Goal: Transaction & Acquisition: Purchase product/service

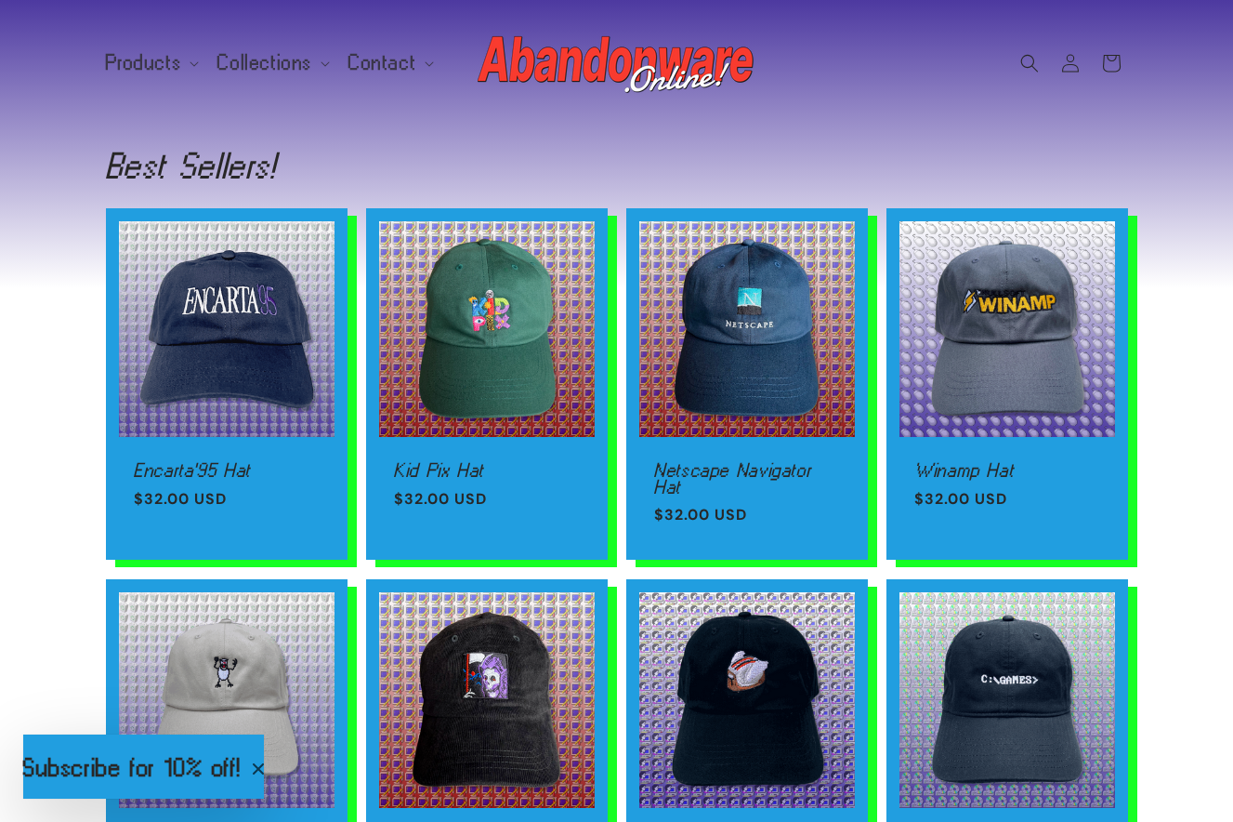
scroll to position [1651, 0]
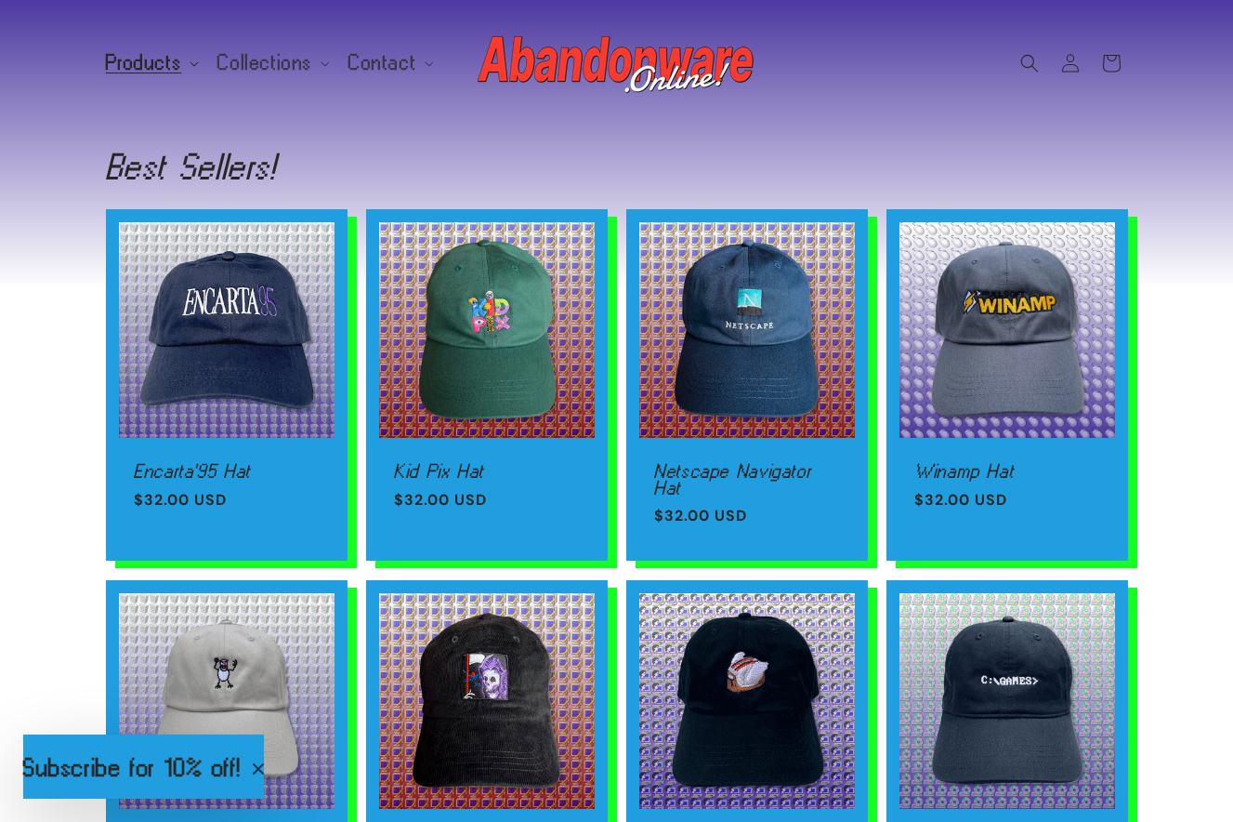
click at [161, 70] on span "Products" at bounding box center [144, 62] width 76 height 17
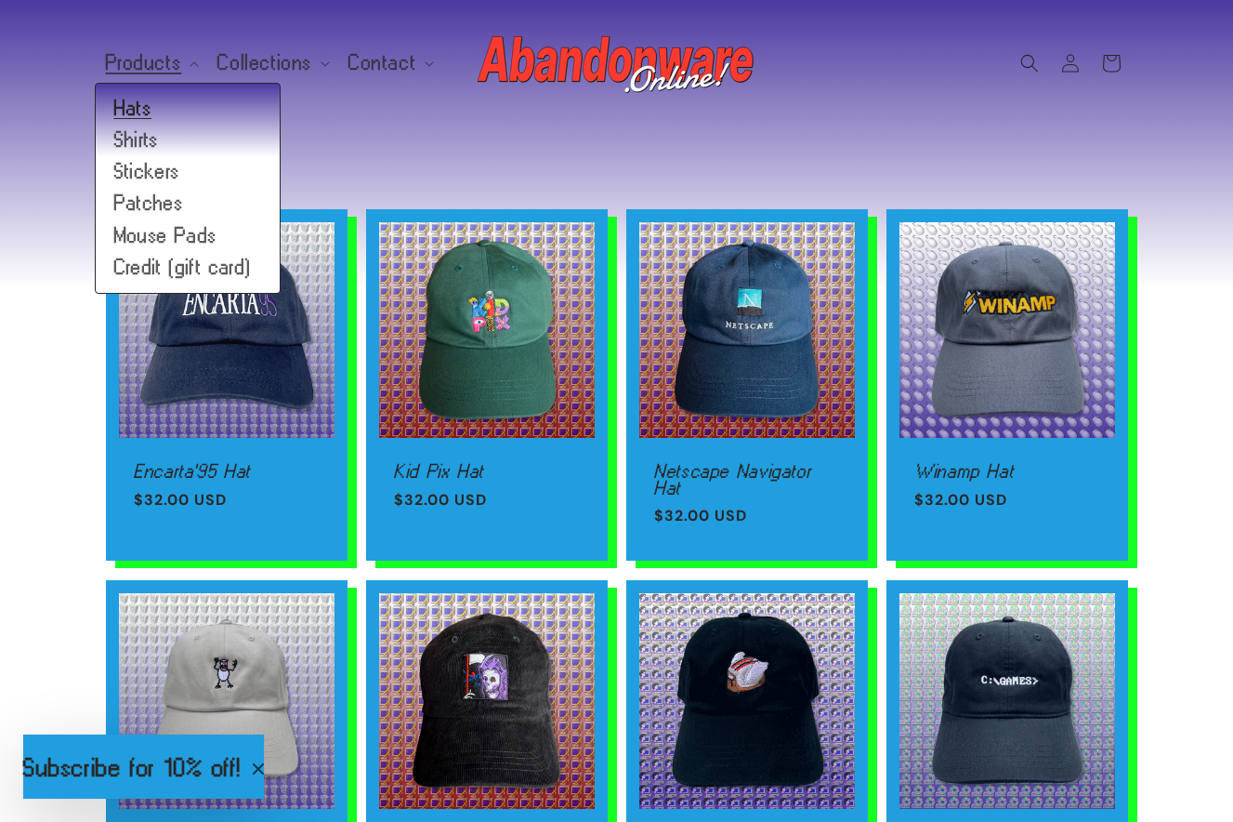
click at [163, 101] on link "Hats" at bounding box center [188, 109] width 184 height 32
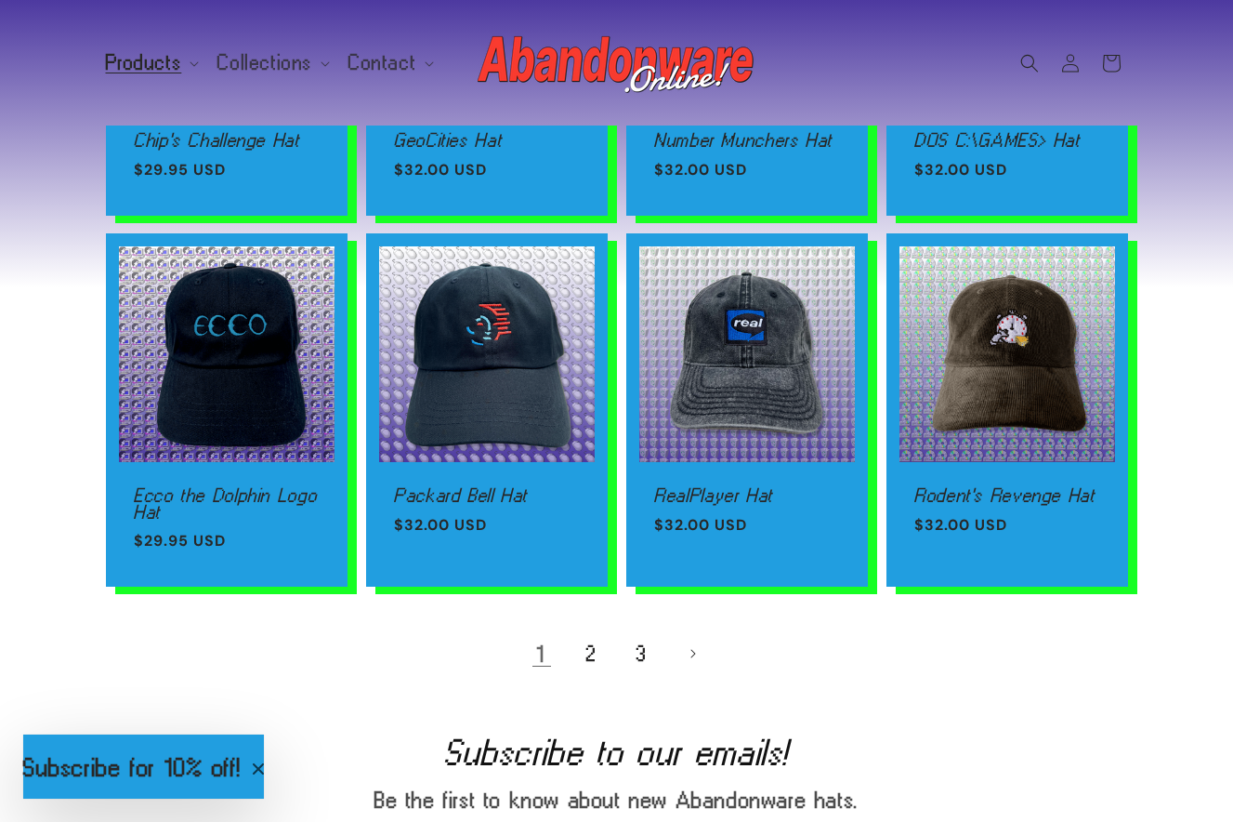
scroll to position [1194, 0]
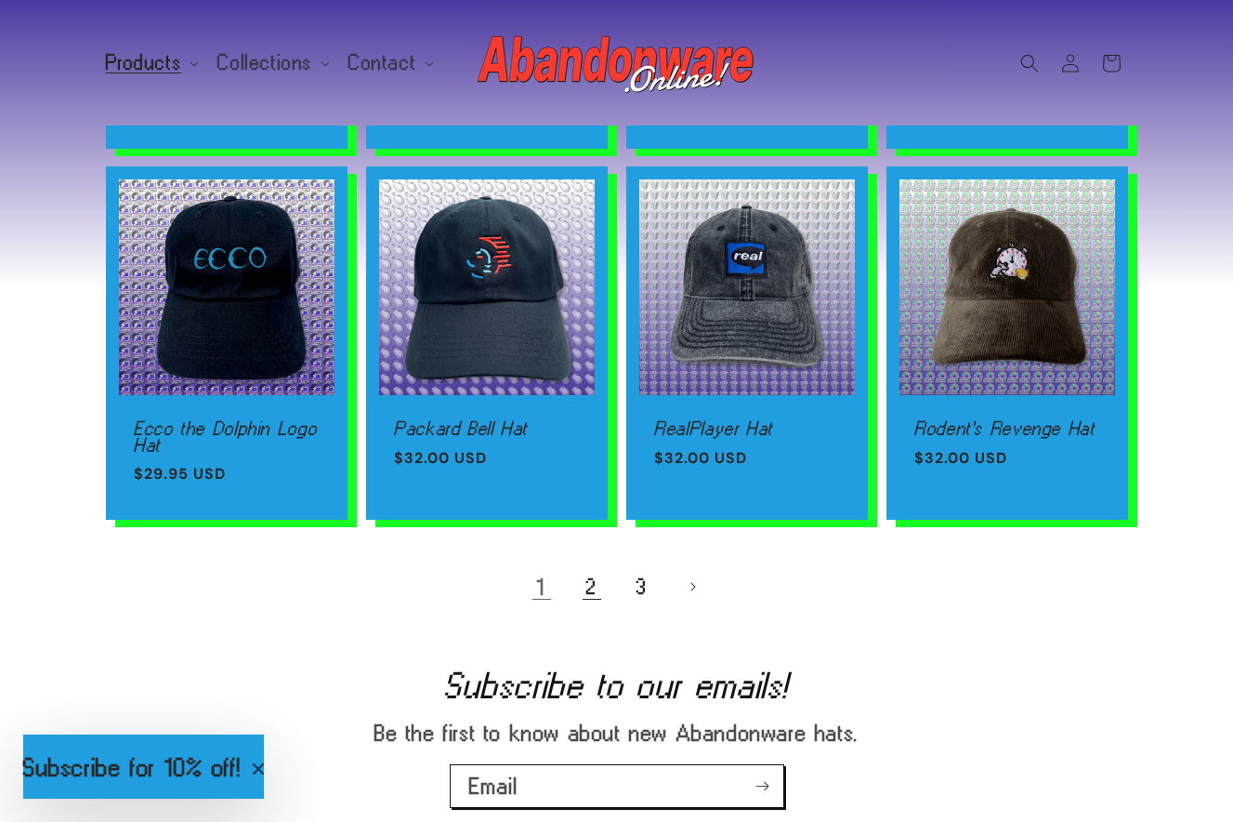
click at [586, 587] on link "2" at bounding box center [592, 586] width 41 height 41
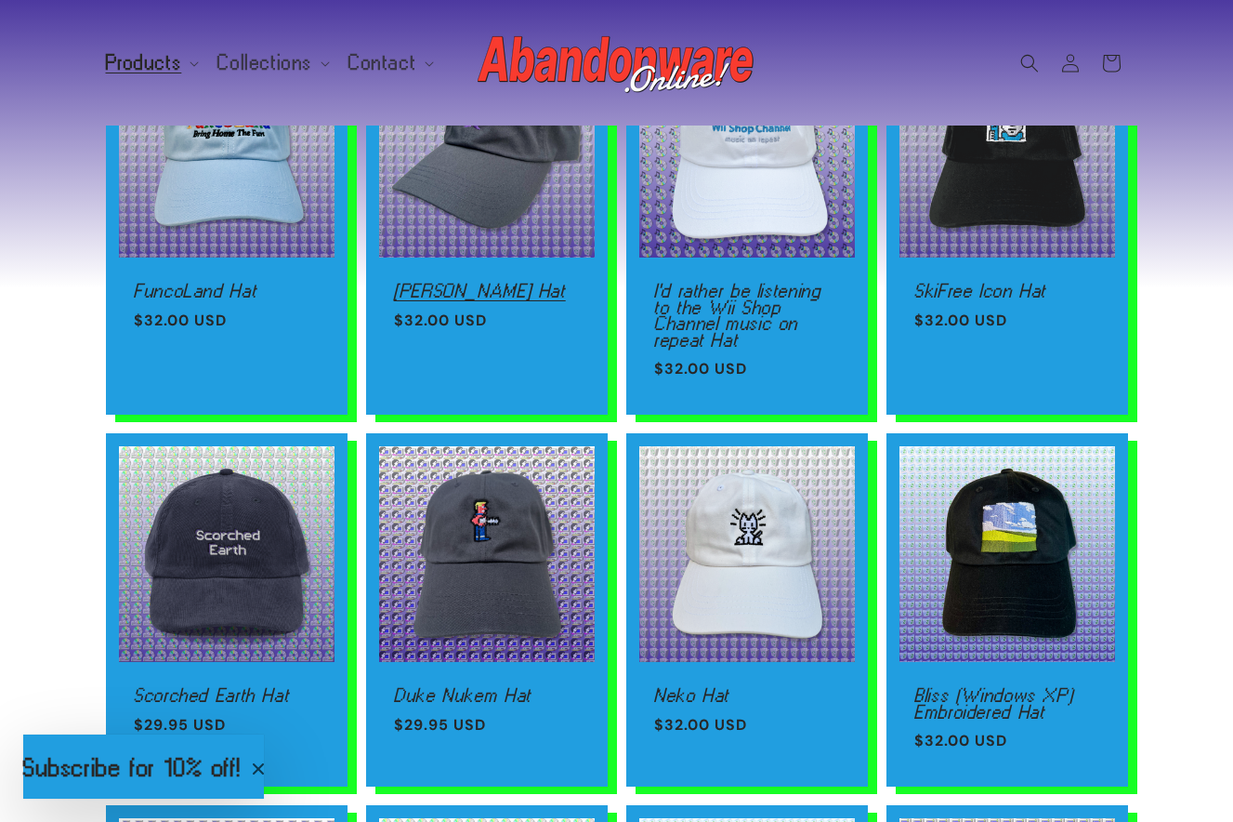
scroll to position [726, 0]
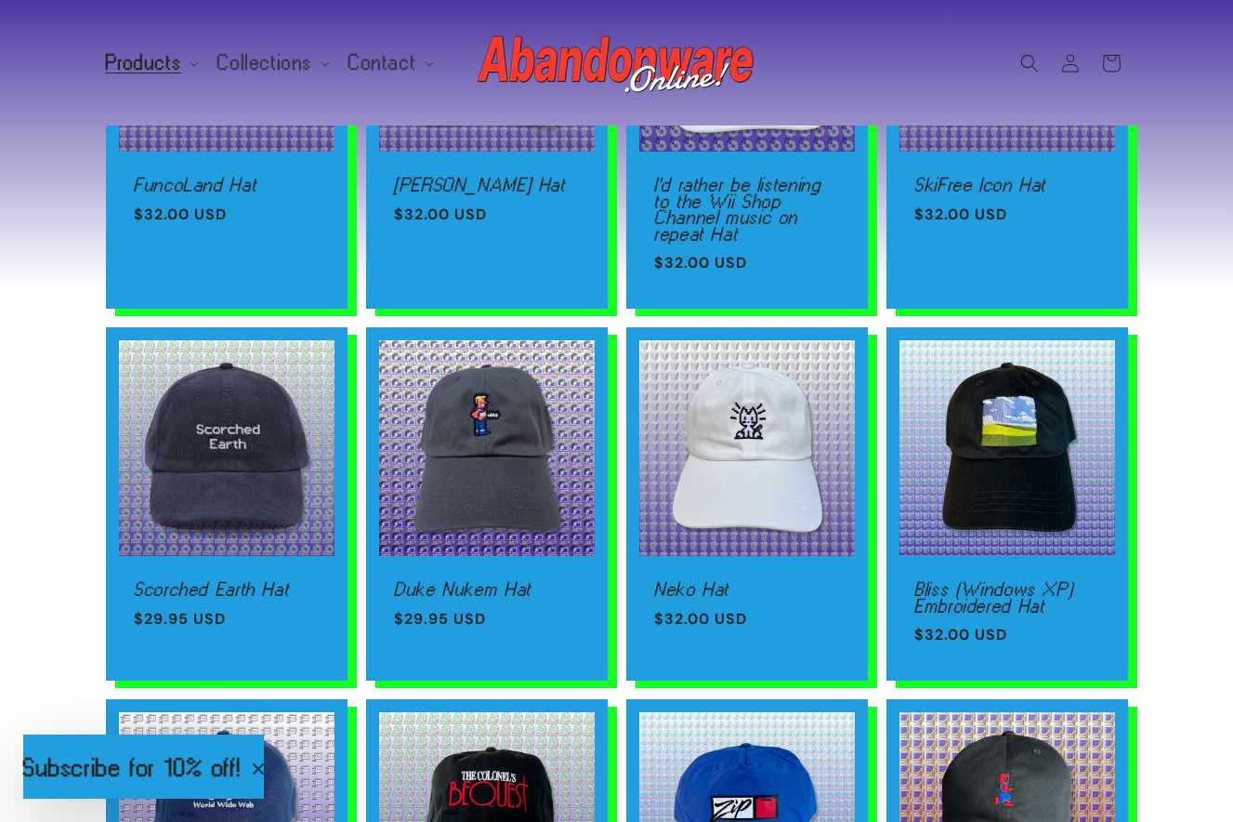
click at [60, 552] on div "Chex Quest Hat Chex Quest Hat Regular price $32.00 USD Regular price Sale price…" at bounding box center [616, 336] width 1115 height 1605
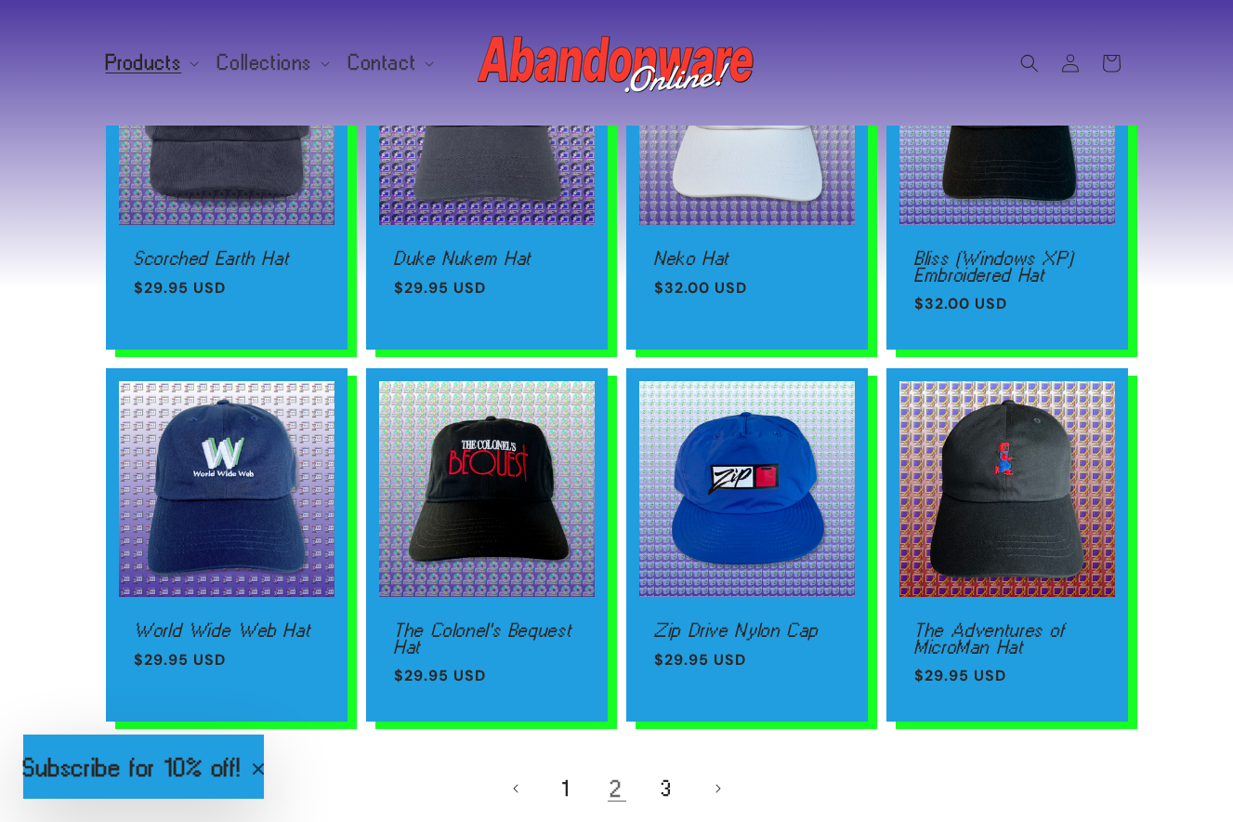
scroll to position [1174, 0]
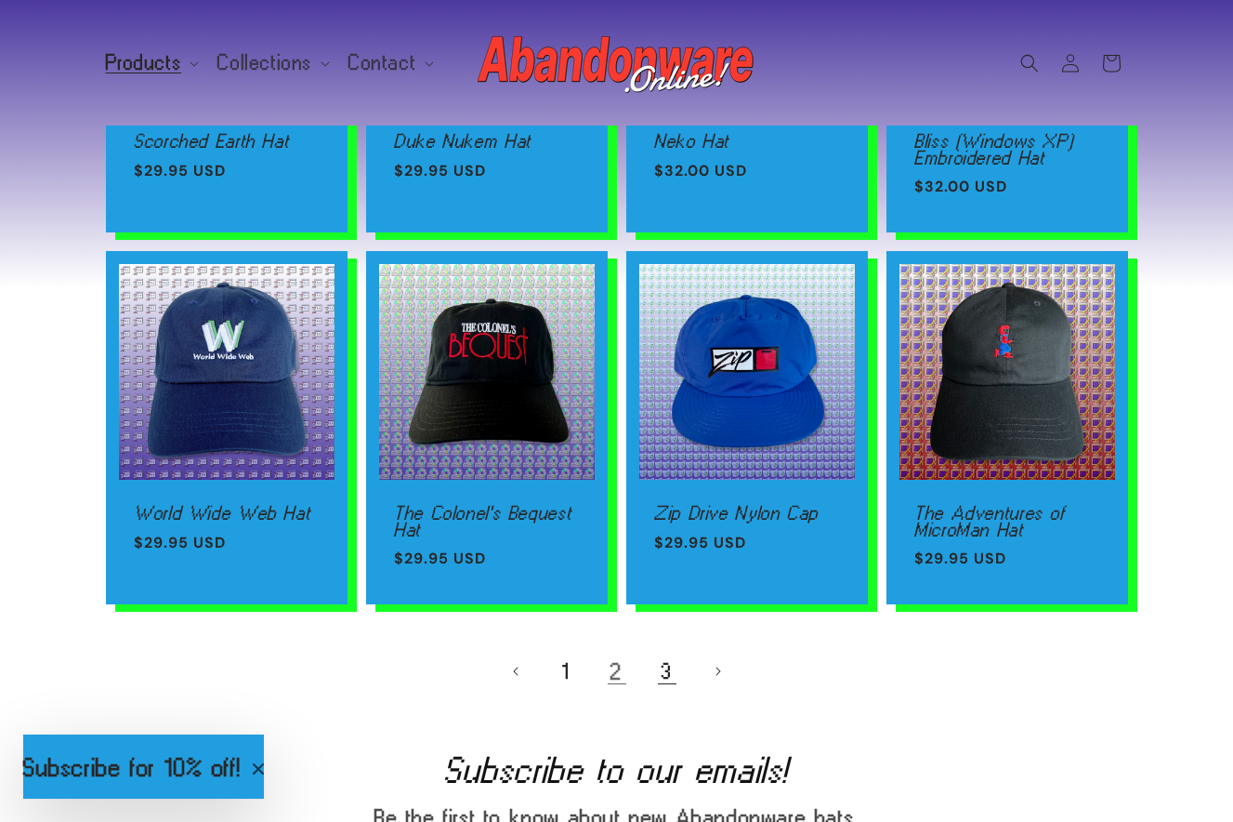
click at [661, 667] on link "3" at bounding box center [667, 671] width 41 height 41
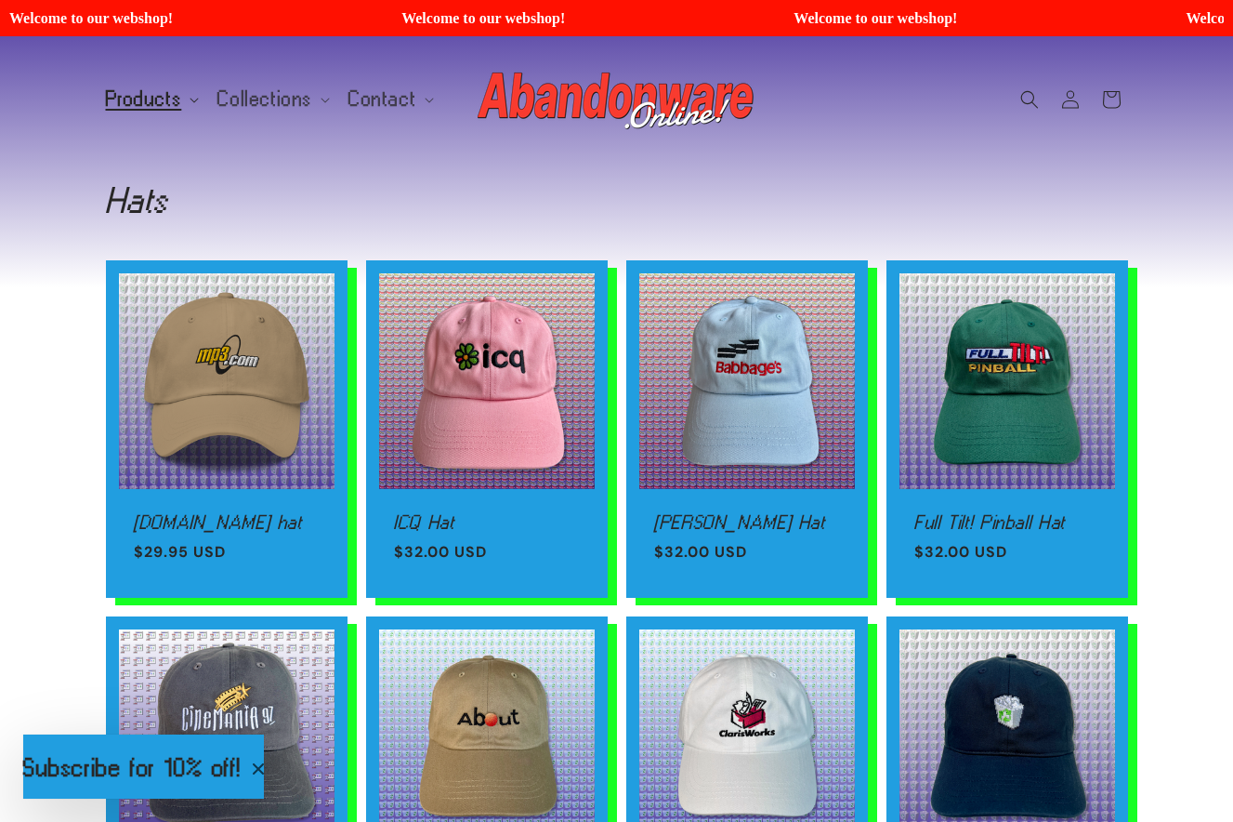
click at [169, 99] on span "Products" at bounding box center [144, 99] width 76 height 17
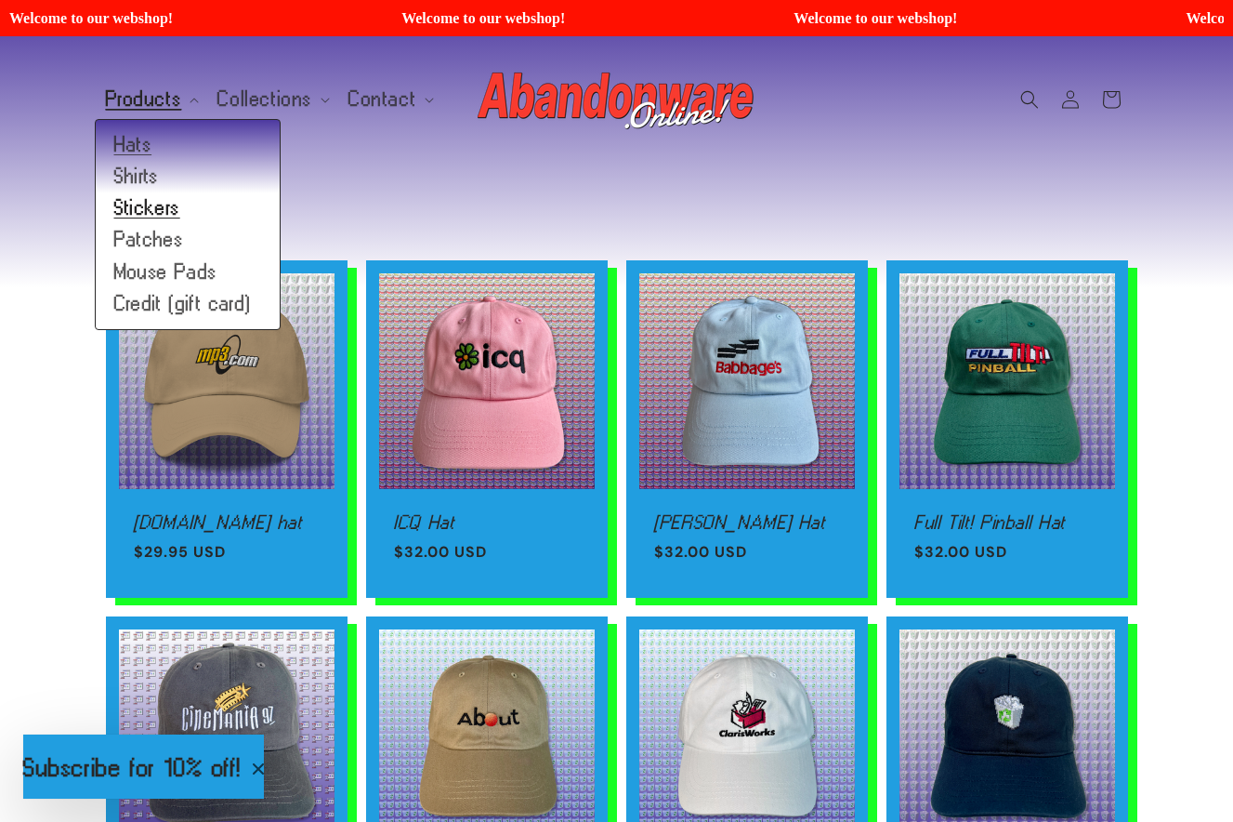
click at [141, 208] on link "Stickers" at bounding box center [188, 208] width 184 height 32
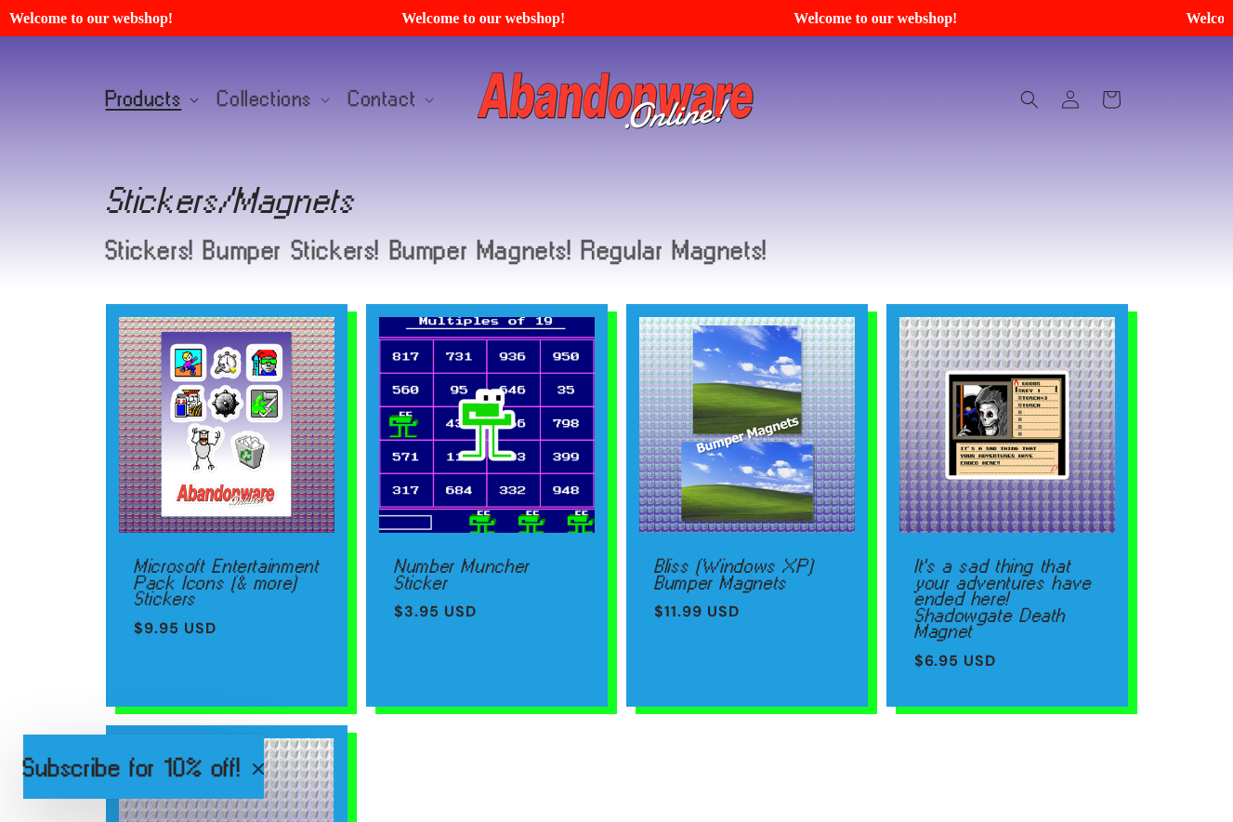
click at [161, 102] on span "Products" at bounding box center [144, 99] width 76 height 17
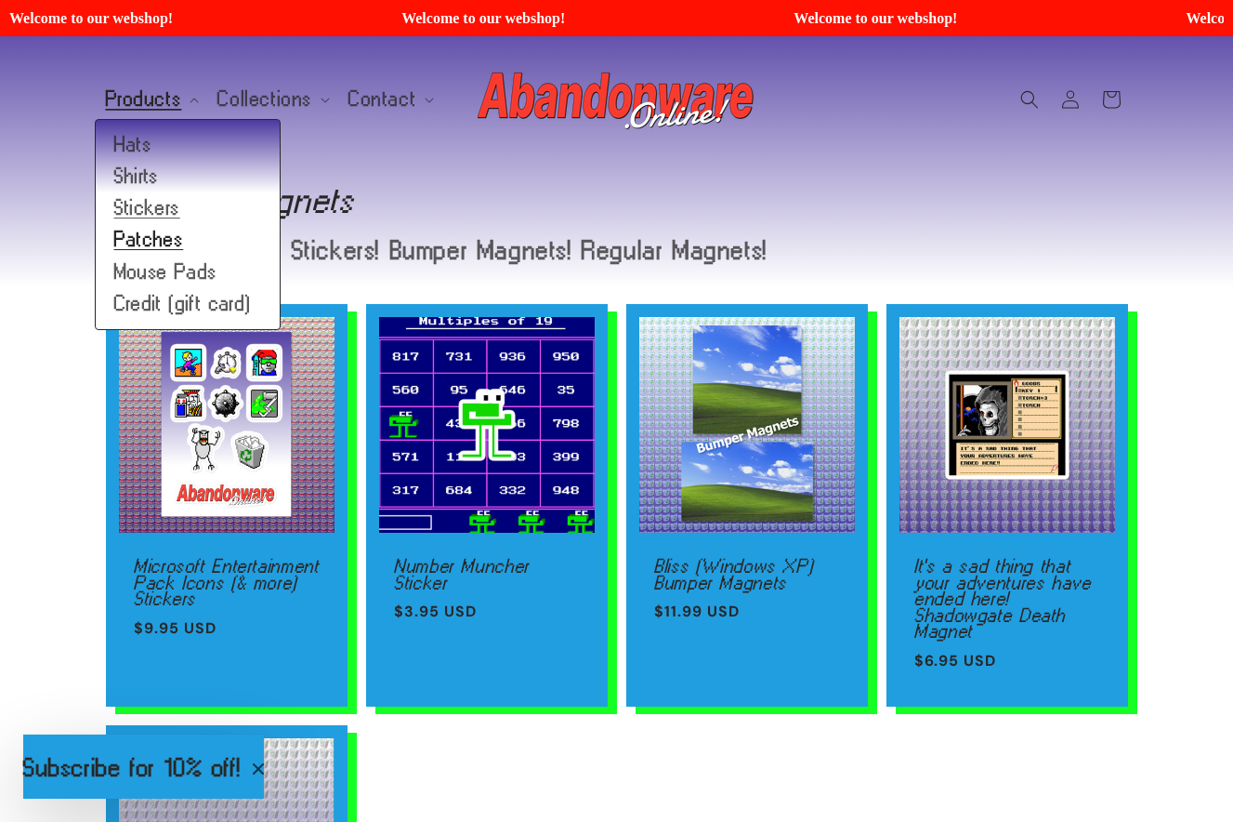
click at [171, 249] on link "Patches" at bounding box center [188, 240] width 184 height 32
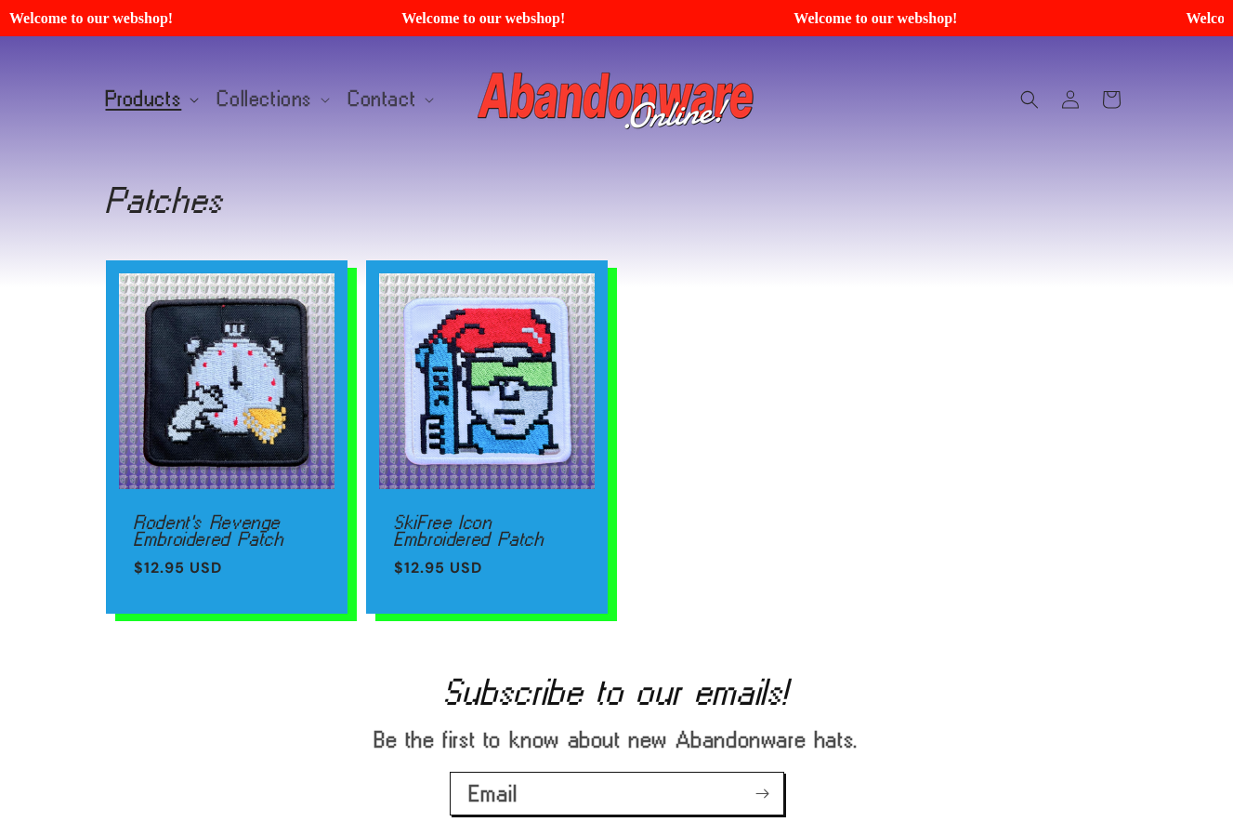
click at [169, 95] on span "Products" at bounding box center [144, 99] width 76 height 17
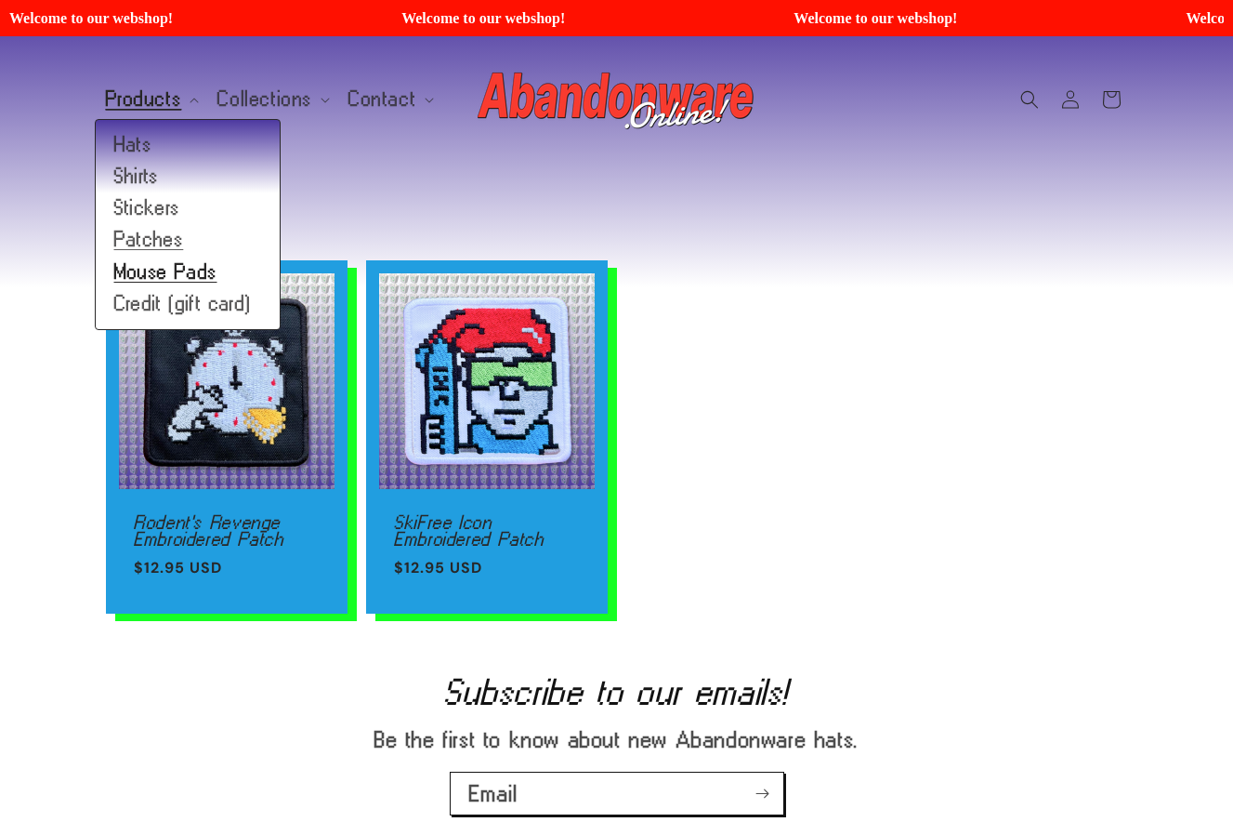
click at [159, 270] on link "Mouse Pads" at bounding box center [188, 273] width 184 height 32
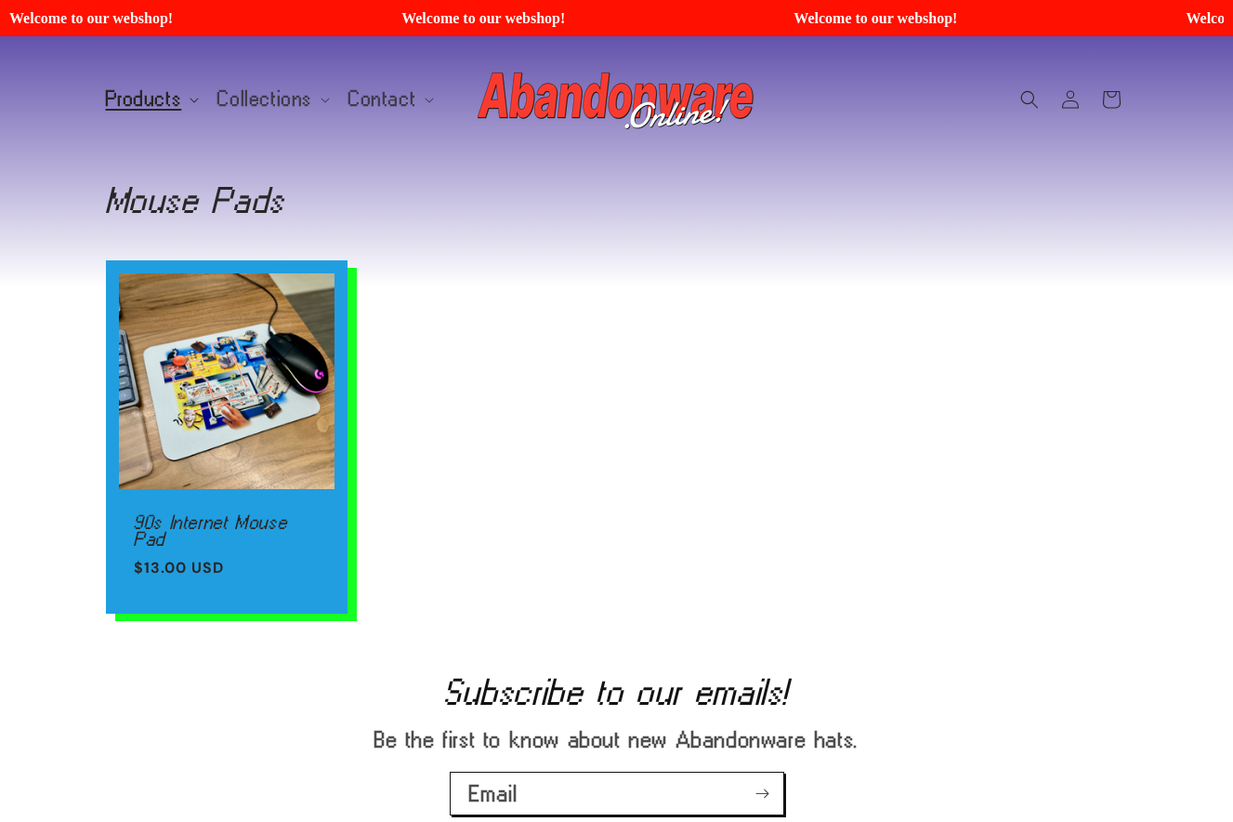
click at [135, 91] on span "Products" at bounding box center [144, 99] width 76 height 17
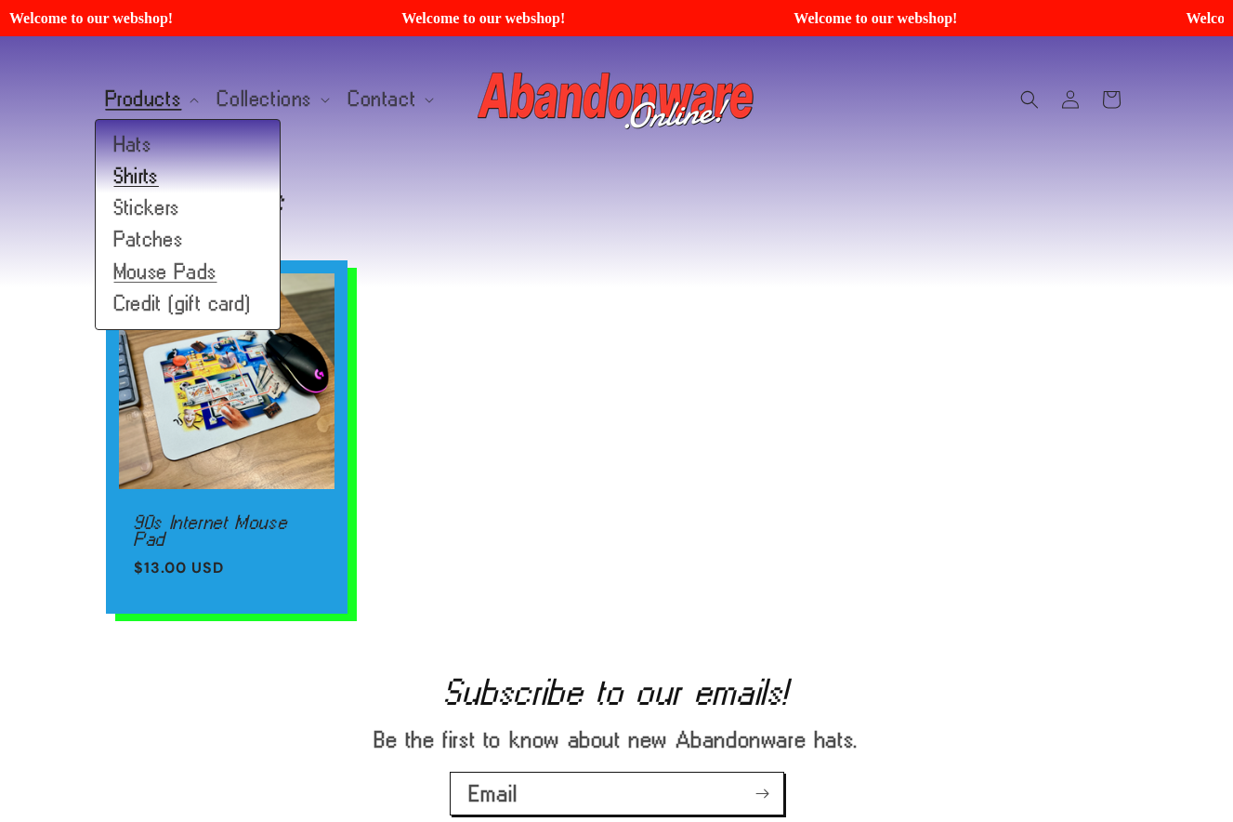
click at [159, 176] on link "Shirts" at bounding box center [188, 177] width 184 height 32
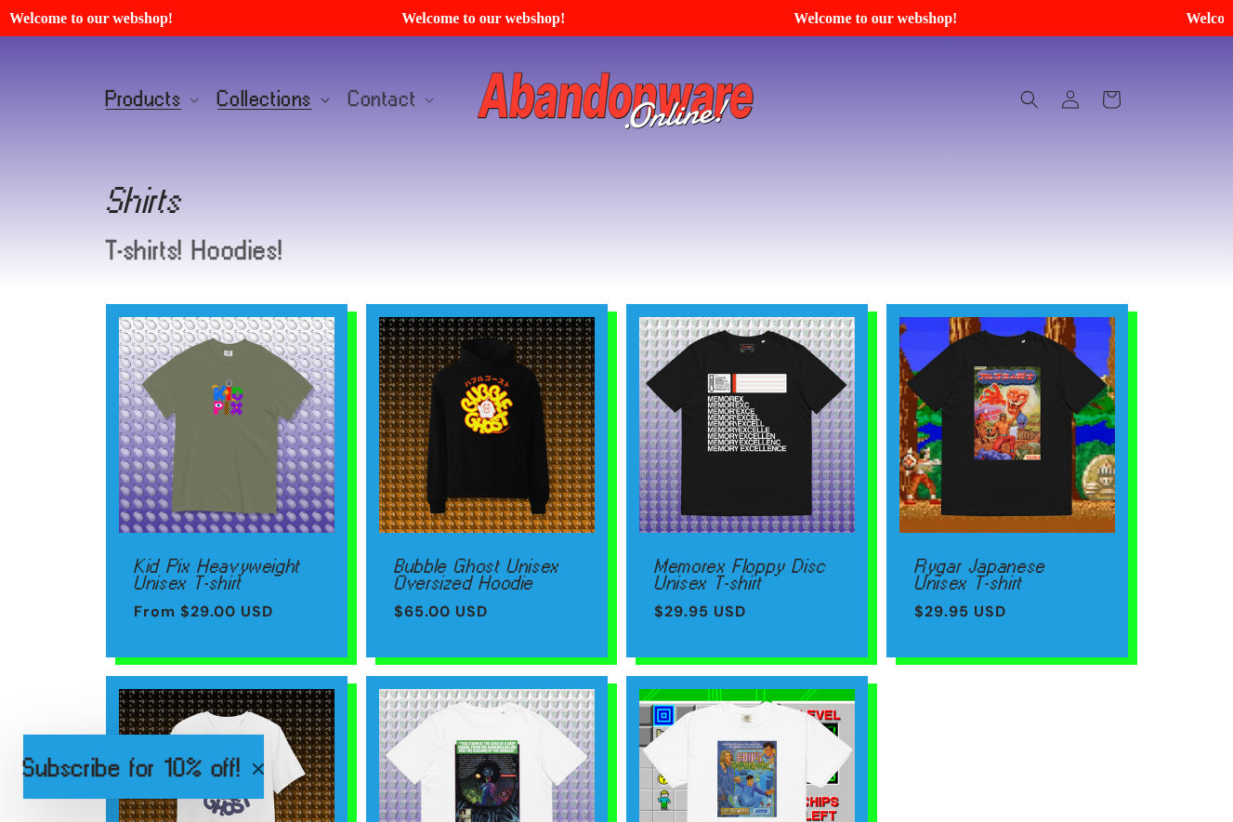
click at [259, 97] on span "Collections" at bounding box center [265, 99] width 95 height 17
click at [225, 70] on header "Products Products Hats Shirts Stickers Patches Mouse Pads Credit (gift card)" at bounding box center [616, 98] width 1115 height 125
click at [147, 104] on span "Products" at bounding box center [144, 99] width 76 height 17
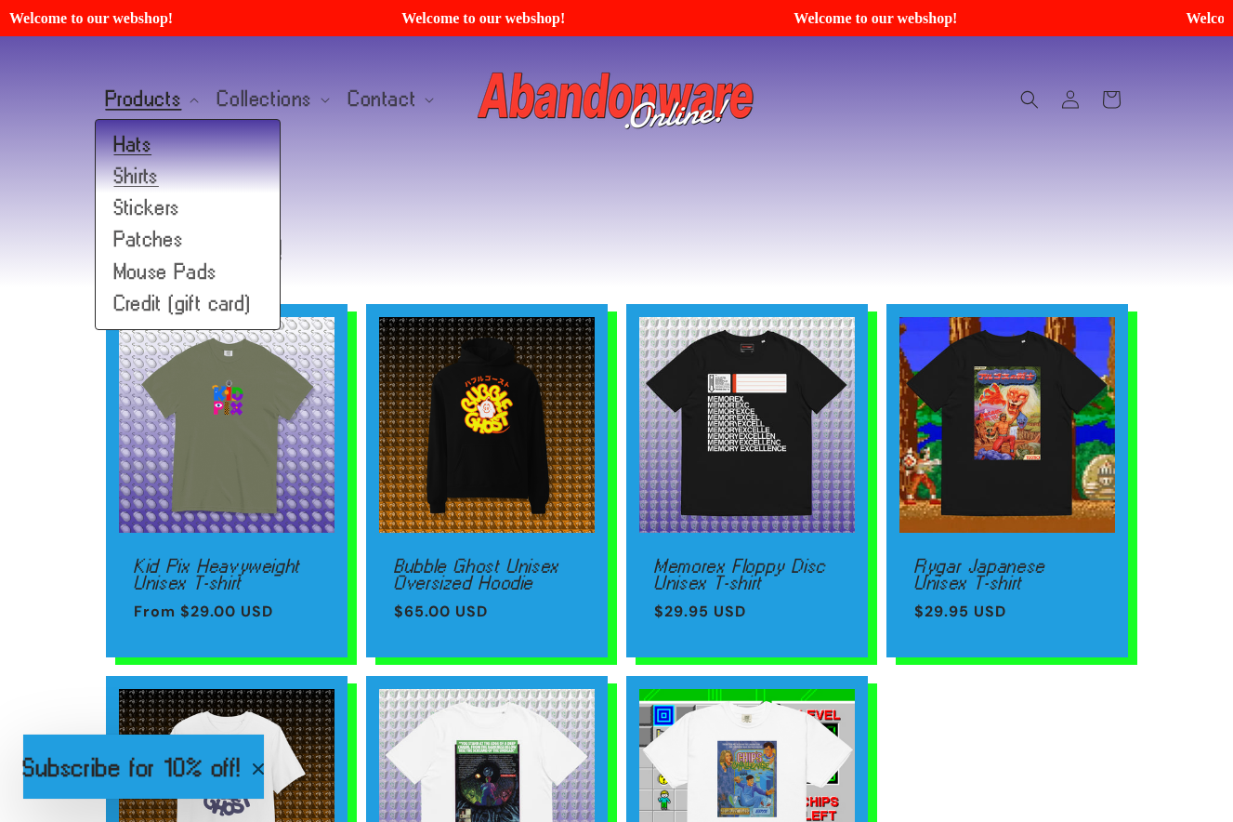
click at [138, 142] on link "Hats" at bounding box center [188, 145] width 184 height 32
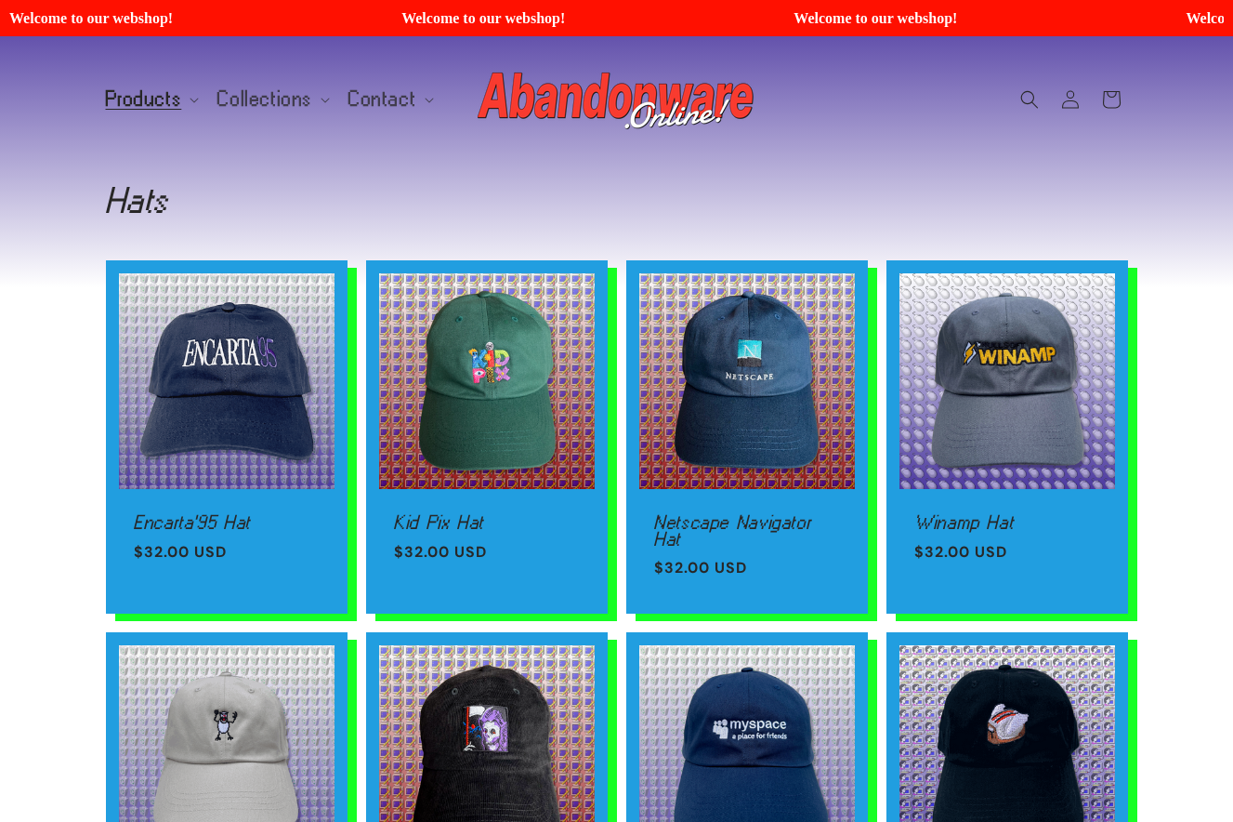
click at [250, 179] on div "Collection: Hats" at bounding box center [617, 200] width 1022 height 76
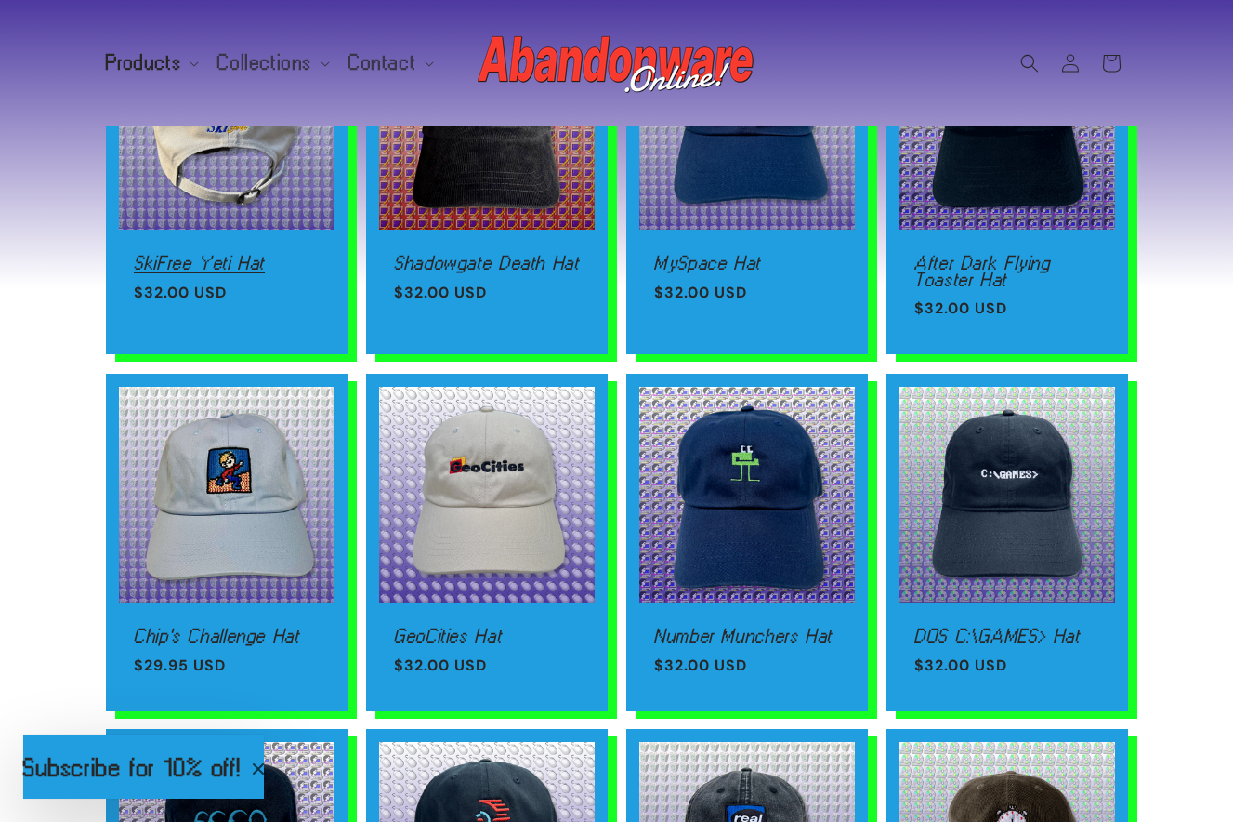
scroll to position [740, 0]
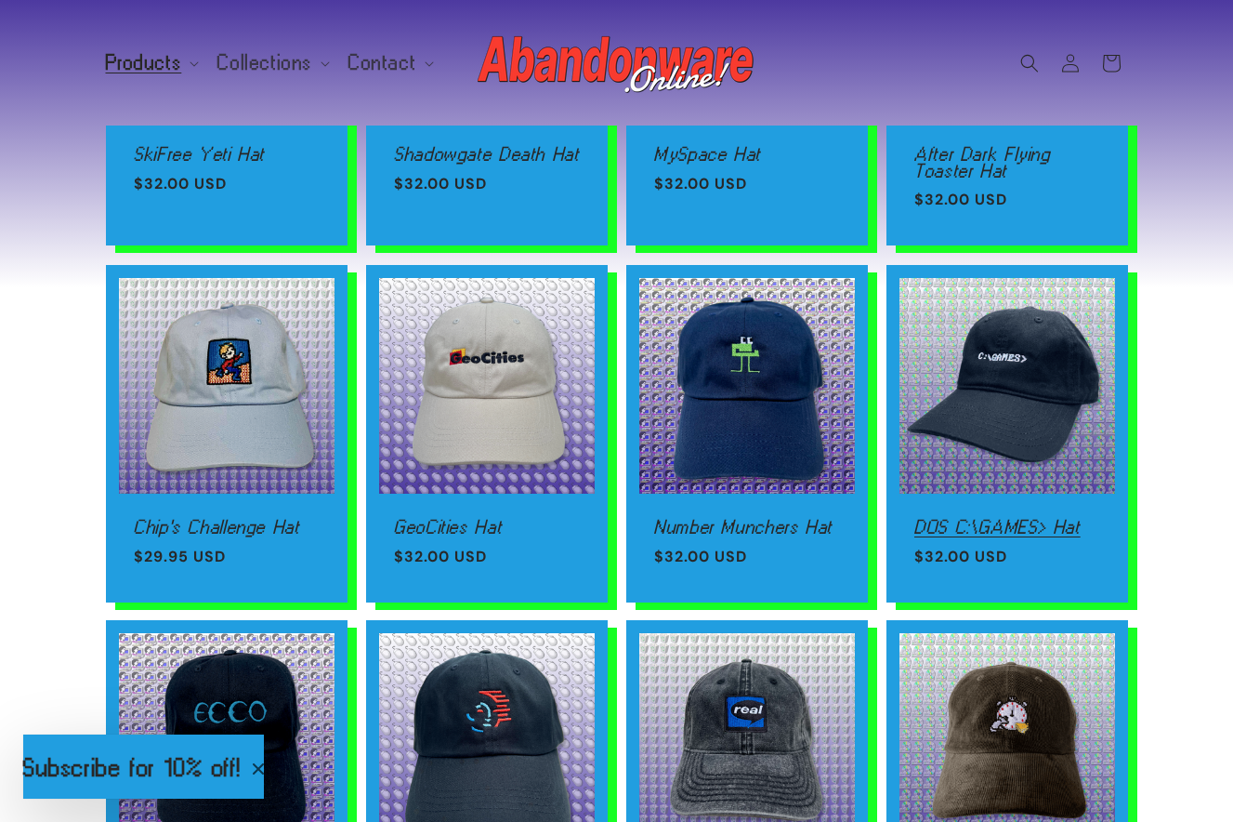
click at [987, 519] on link "DOS C:\GAMES> Hat" at bounding box center [1008, 527] width 186 height 17
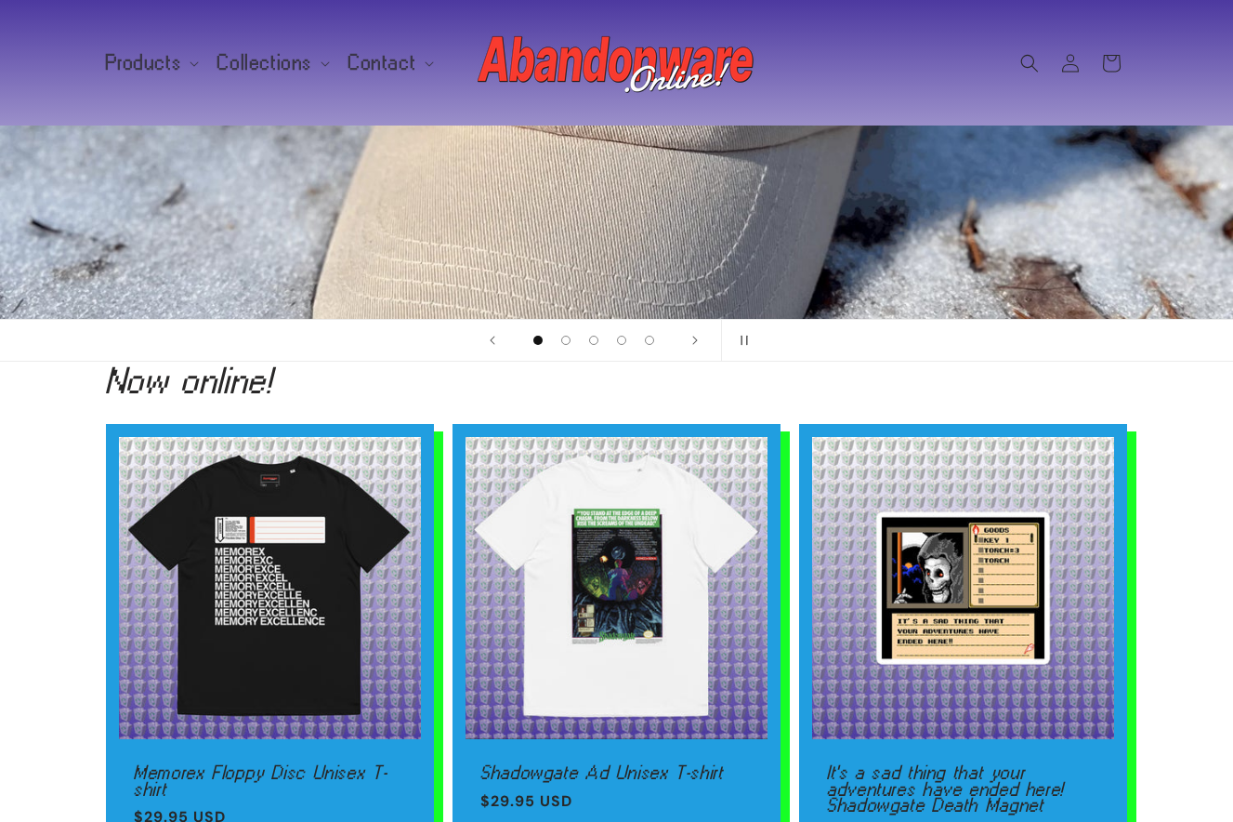
scroll to position [392, 0]
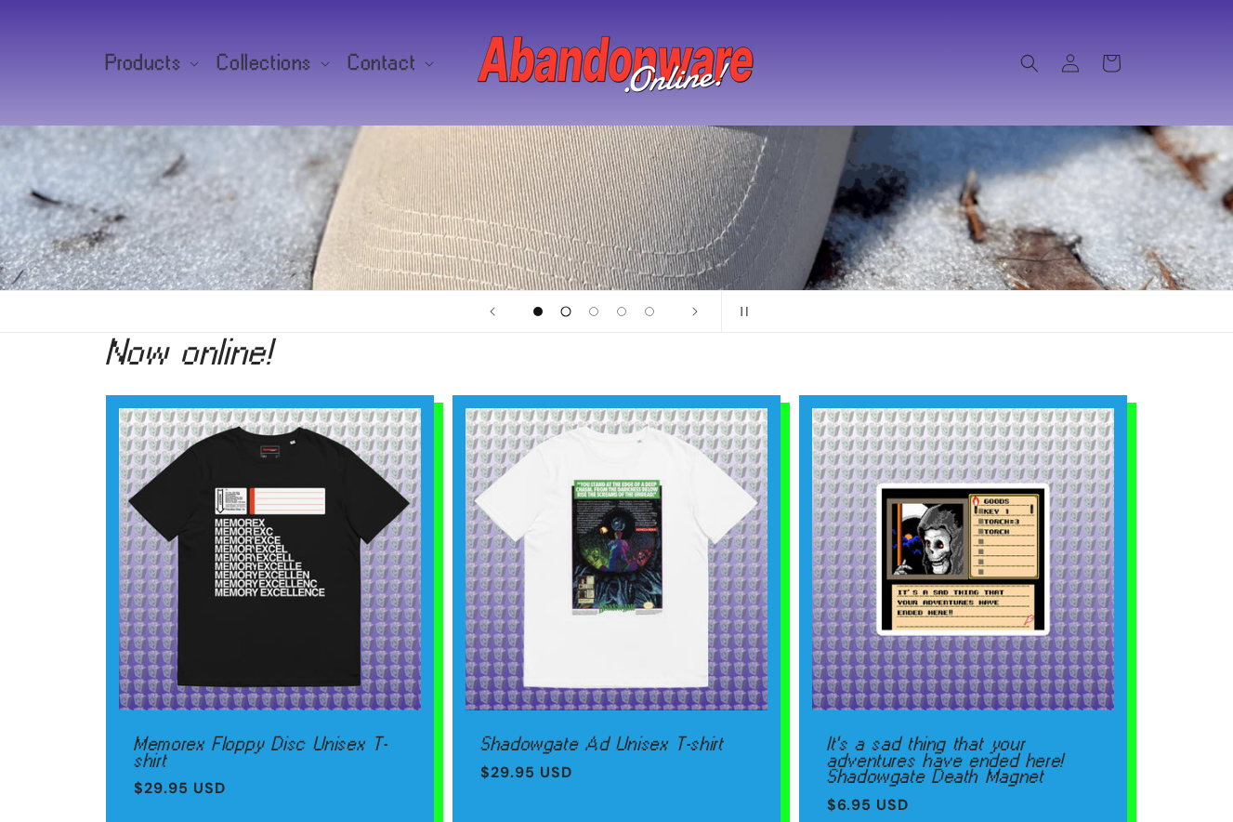
click at [566, 311] on span "Load slide 2 of 5" at bounding box center [566, 312] width 10 height 10
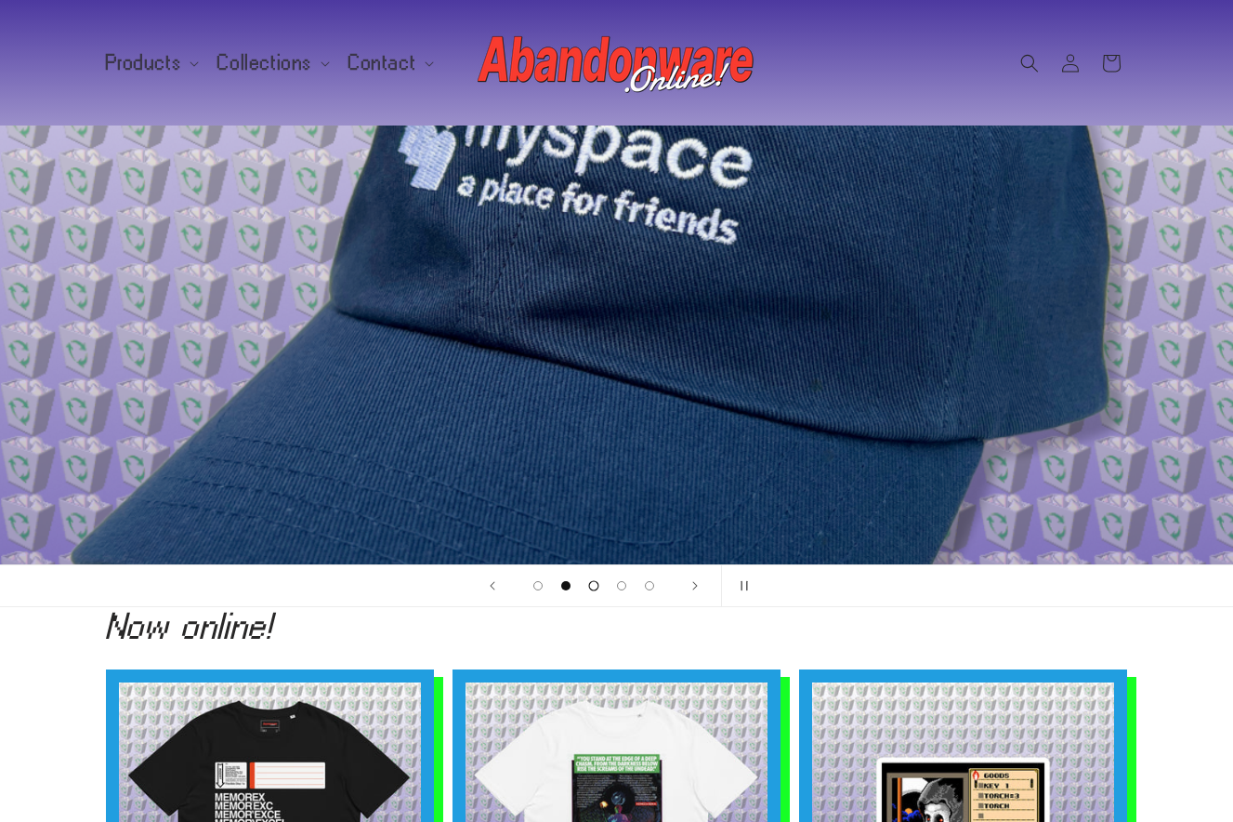
scroll to position [43, 0]
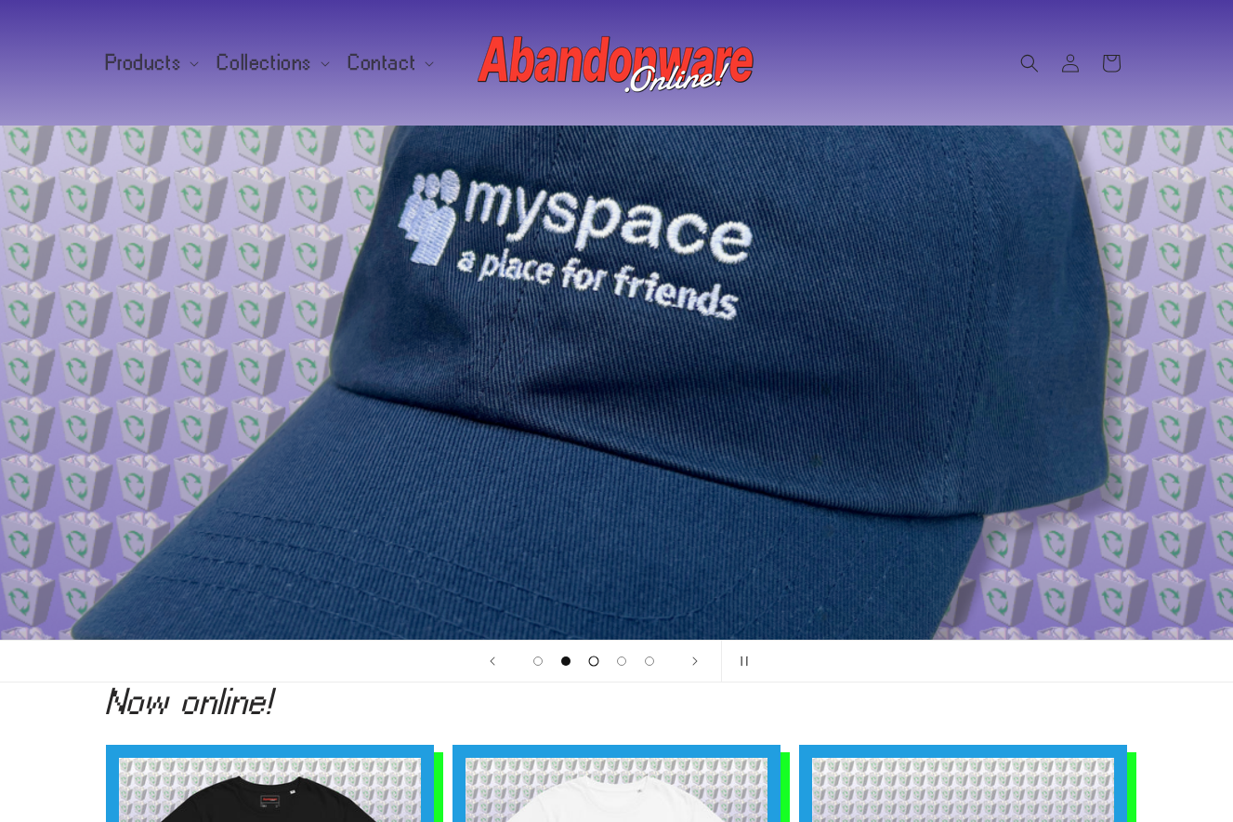
click at [596, 659] on span "Load slide 3 of 5" at bounding box center [593, 661] width 10 height 10
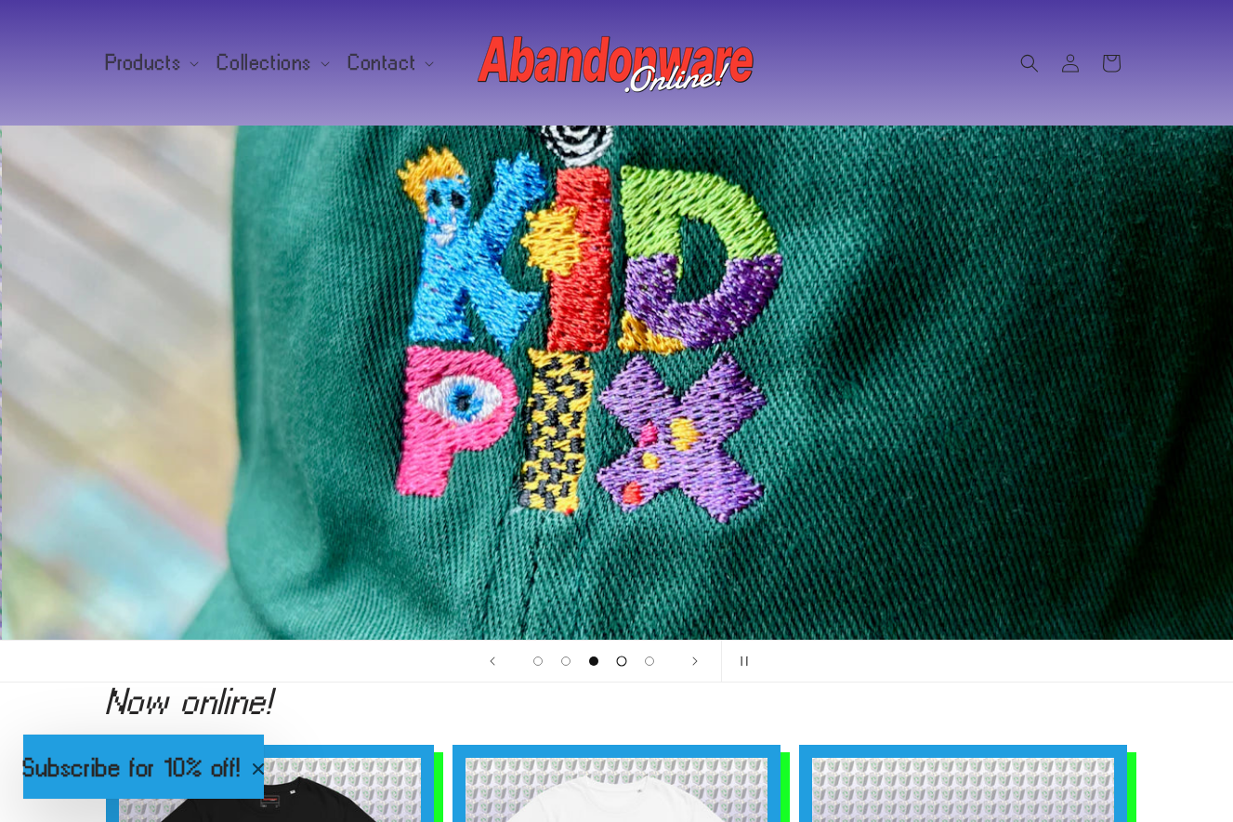
scroll to position [0, 2467]
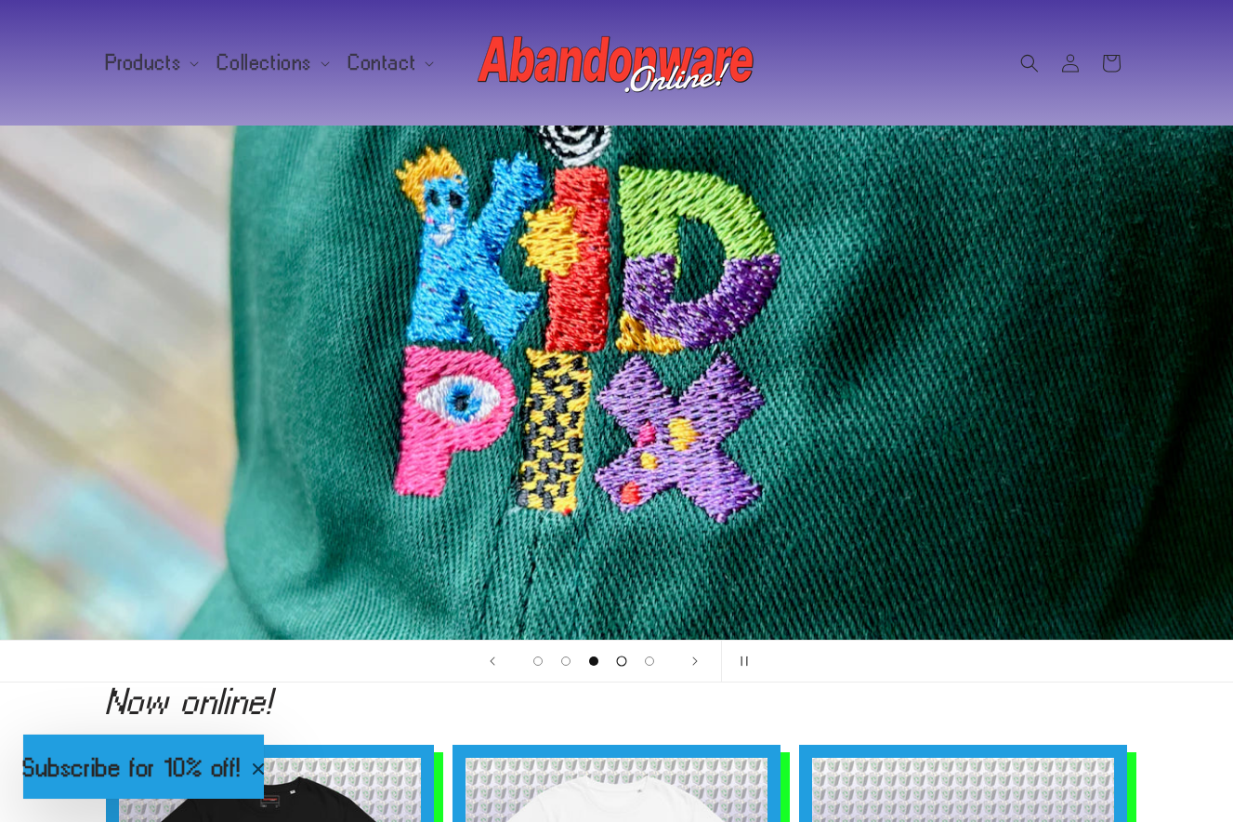
click at [627, 661] on button "Load slide 4 of 5" at bounding box center [622, 661] width 28 height 28
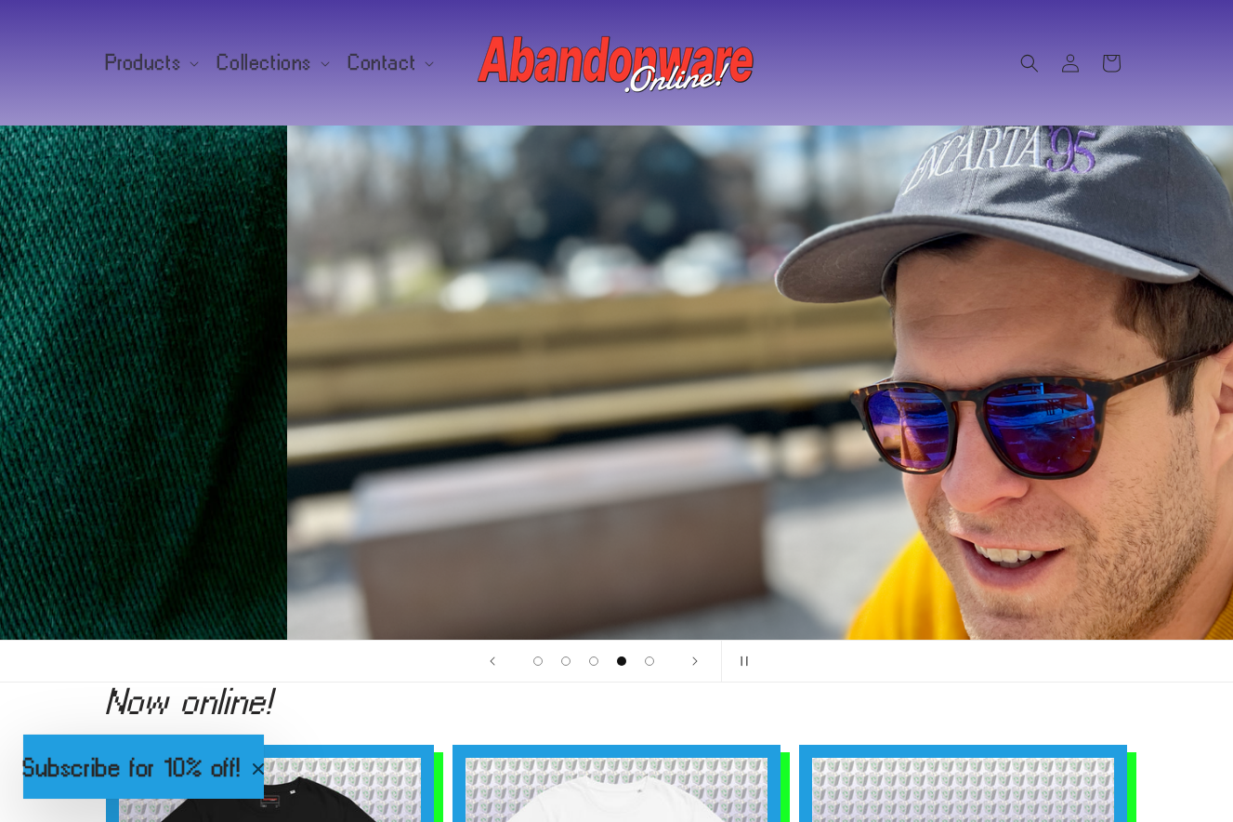
scroll to position [0, 3700]
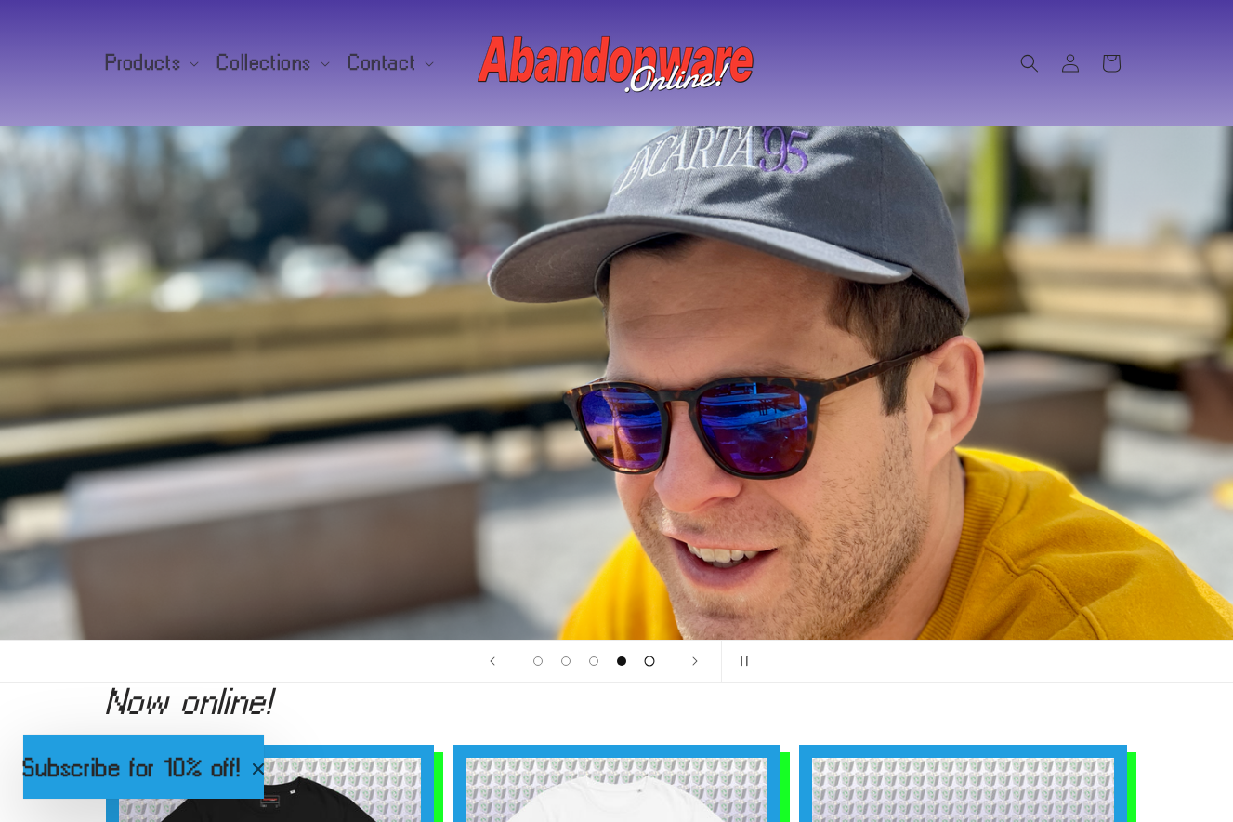
click at [646, 662] on span "Load slide 5 of 5" at bounding box center [649, 661] width 10 height 10
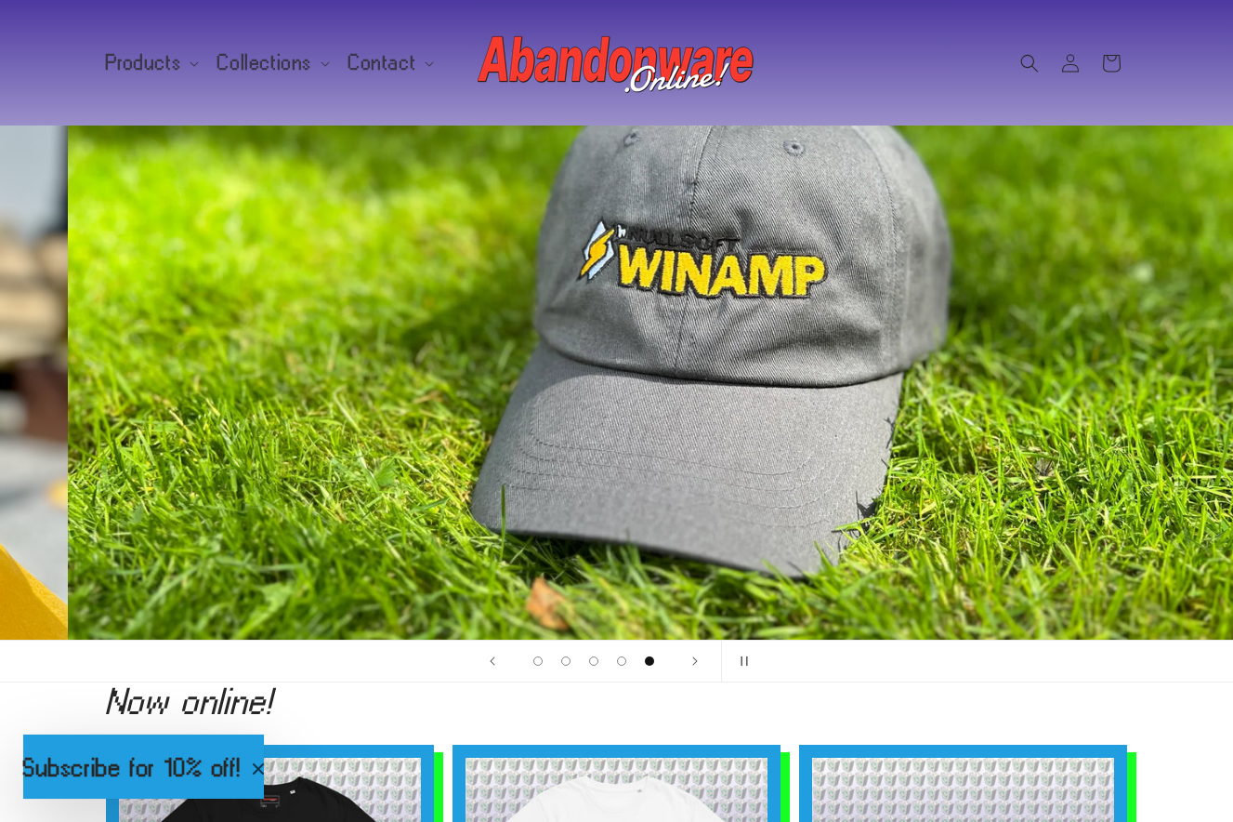
scroll to position [0, 4934]
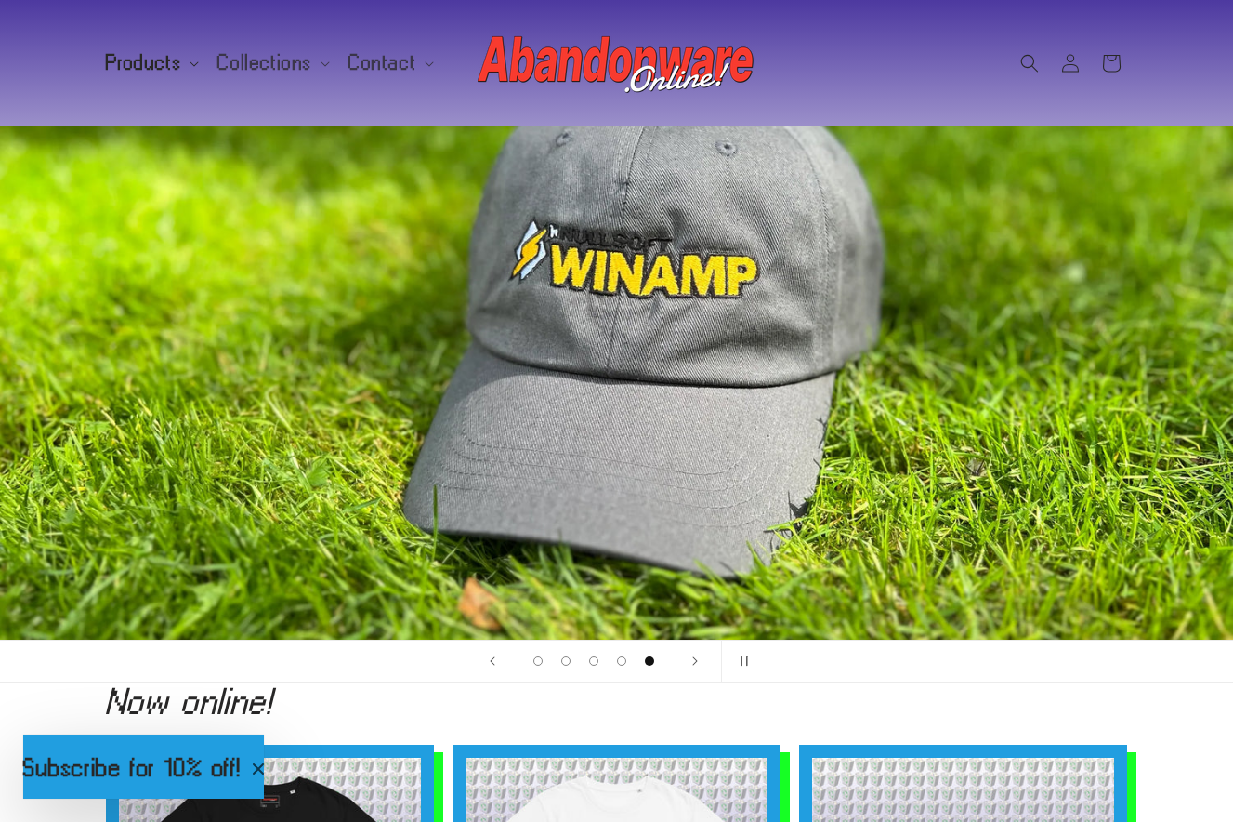
click at [170, 69] on span "Products" at bounding box center [144, 62] width 76 height 17
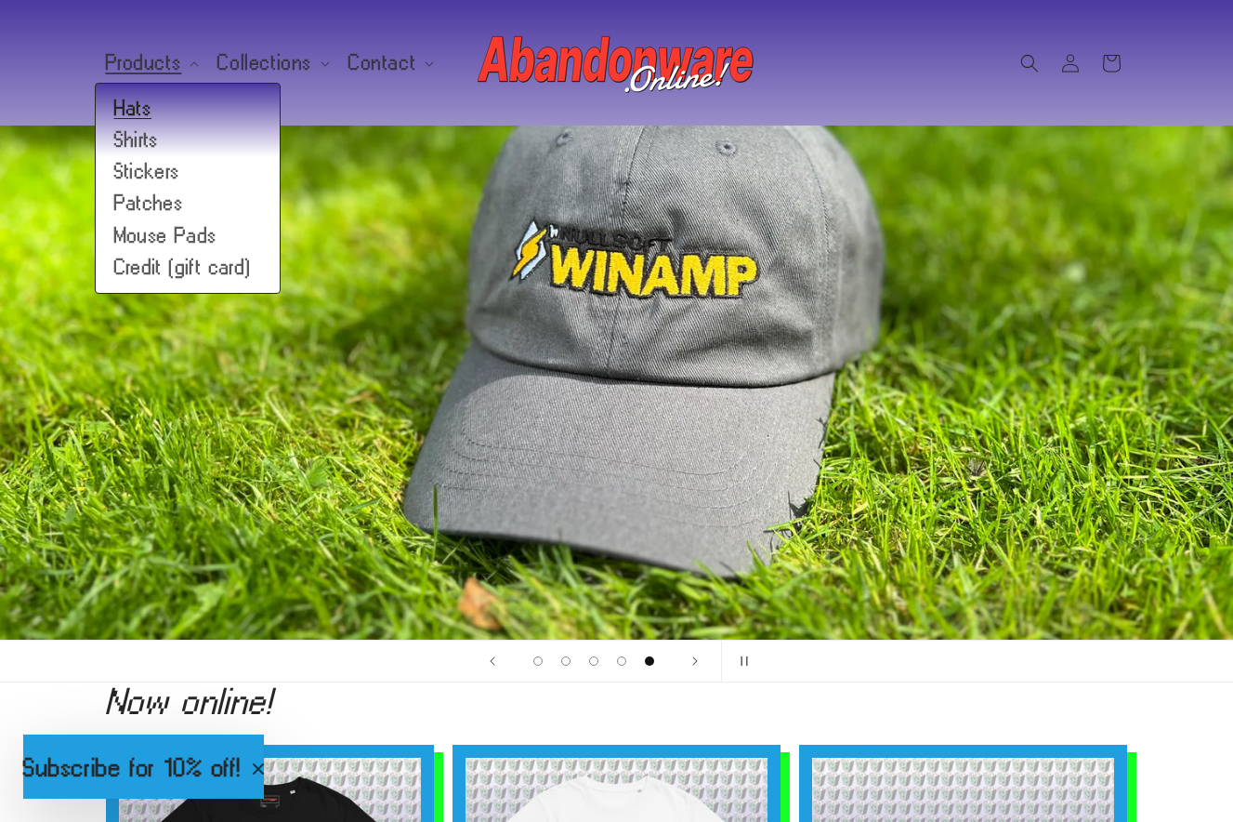
click at [174, 112] on link "Hats" at bounding box center [188, 109] width 184 height 32
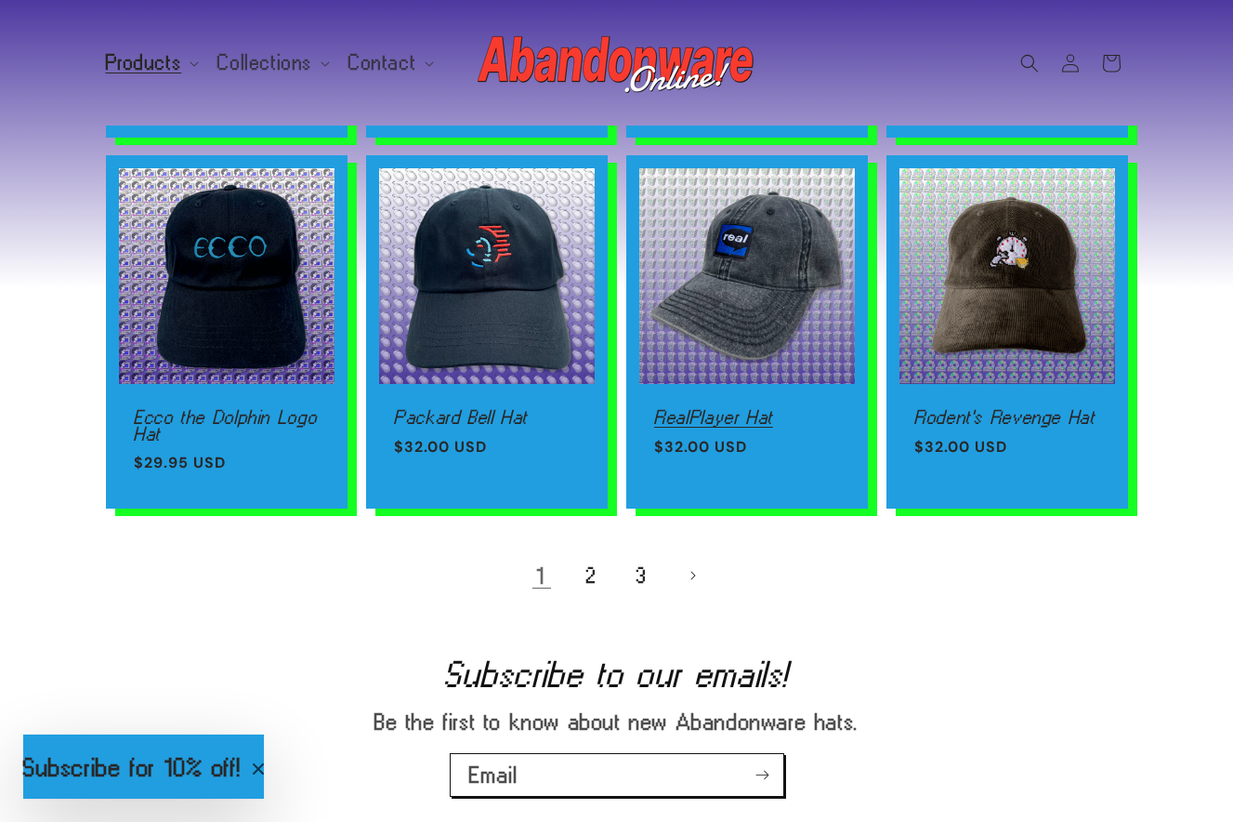
scroll to position [1249, 0]
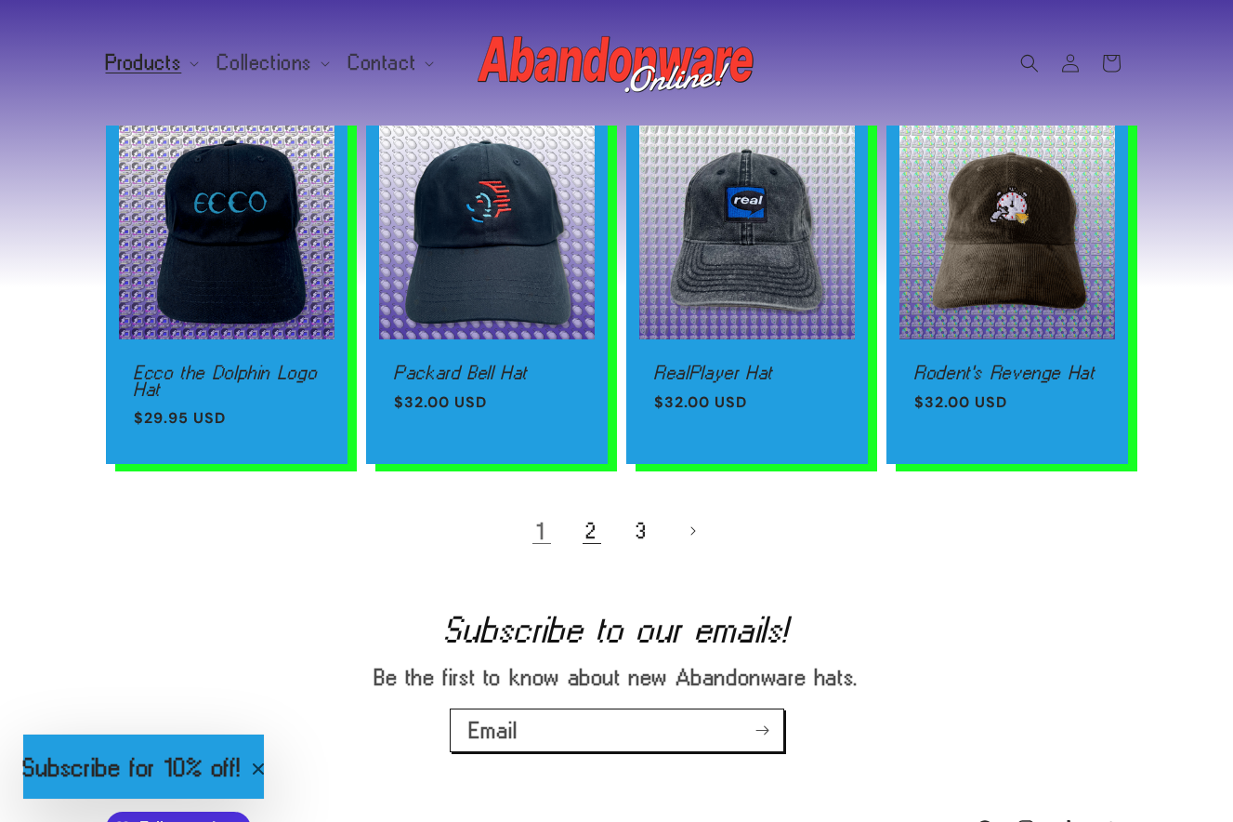
click at [600, 531] on link "2" at bounding box center [592, 530] width 41 height 41
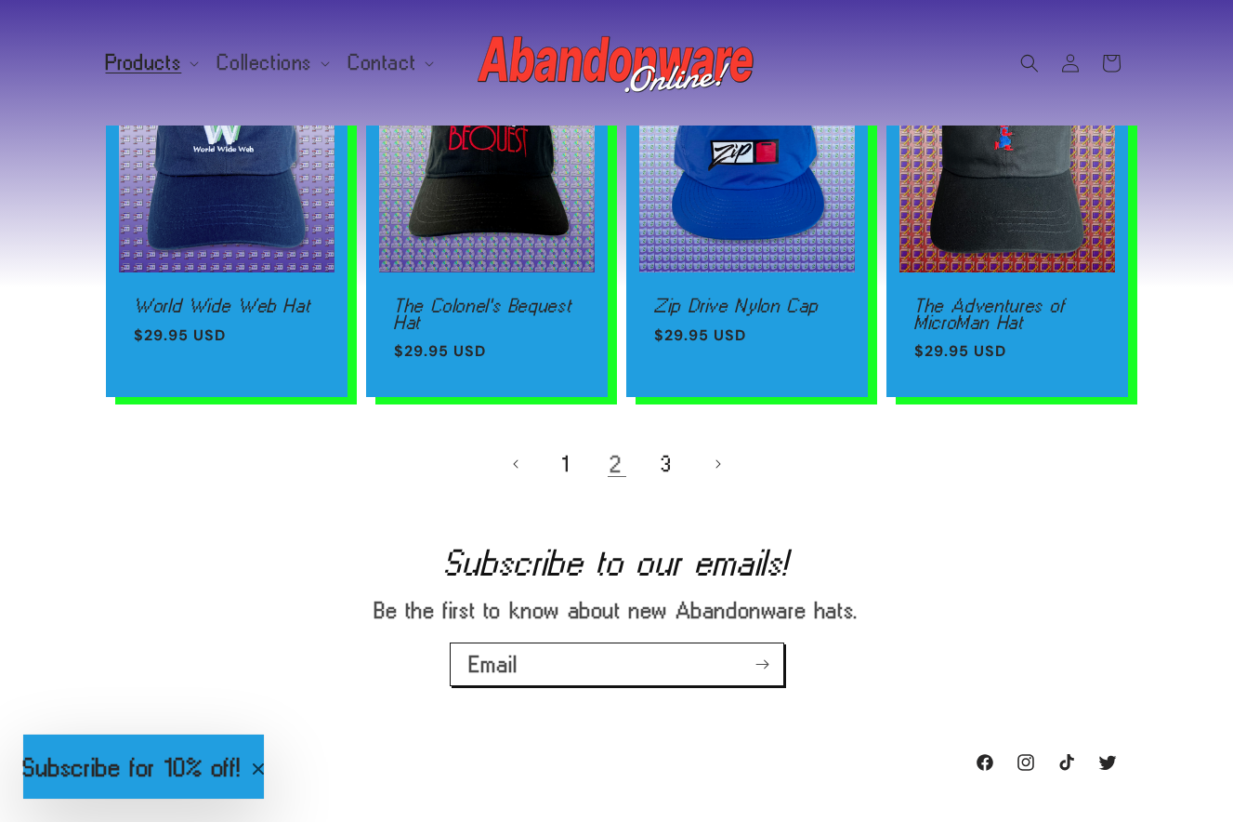
scroll to position [1393, 0]
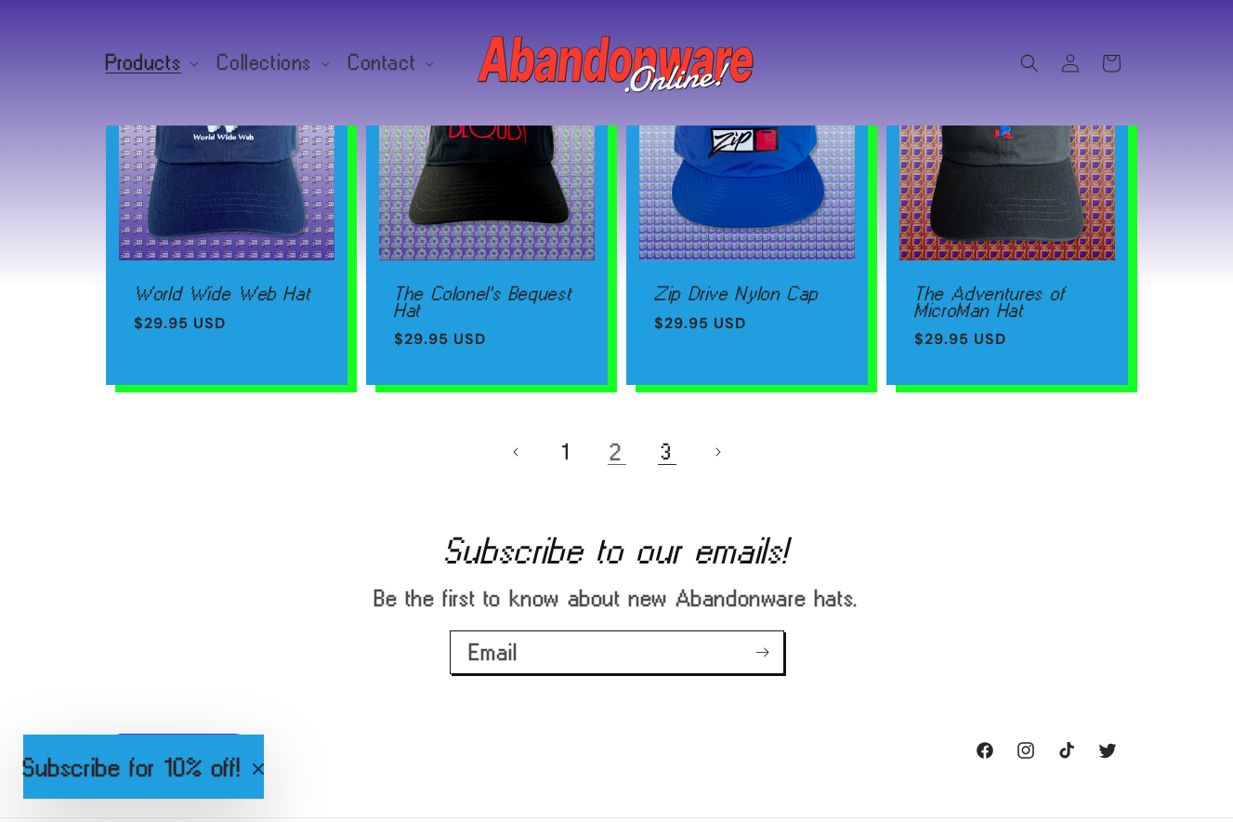
click at [663, 454] on link "3" at bounding box center [667, 451] width 41 height 41
